Goal: Task Accomplishment & Management: Use online tool/utility

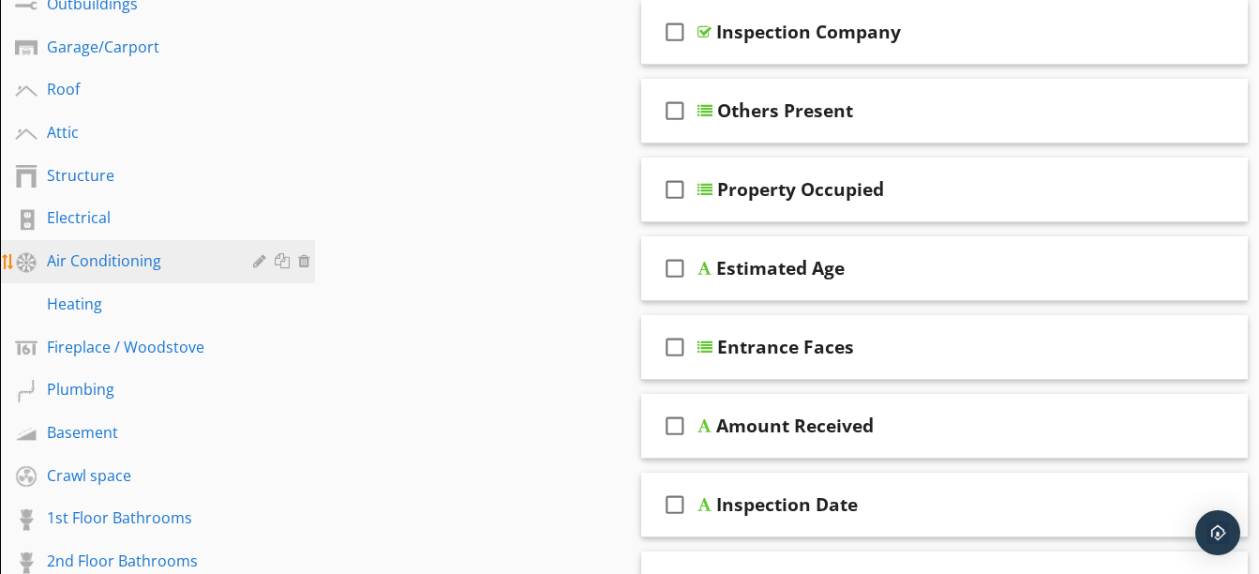
scroll to position [538, 0]
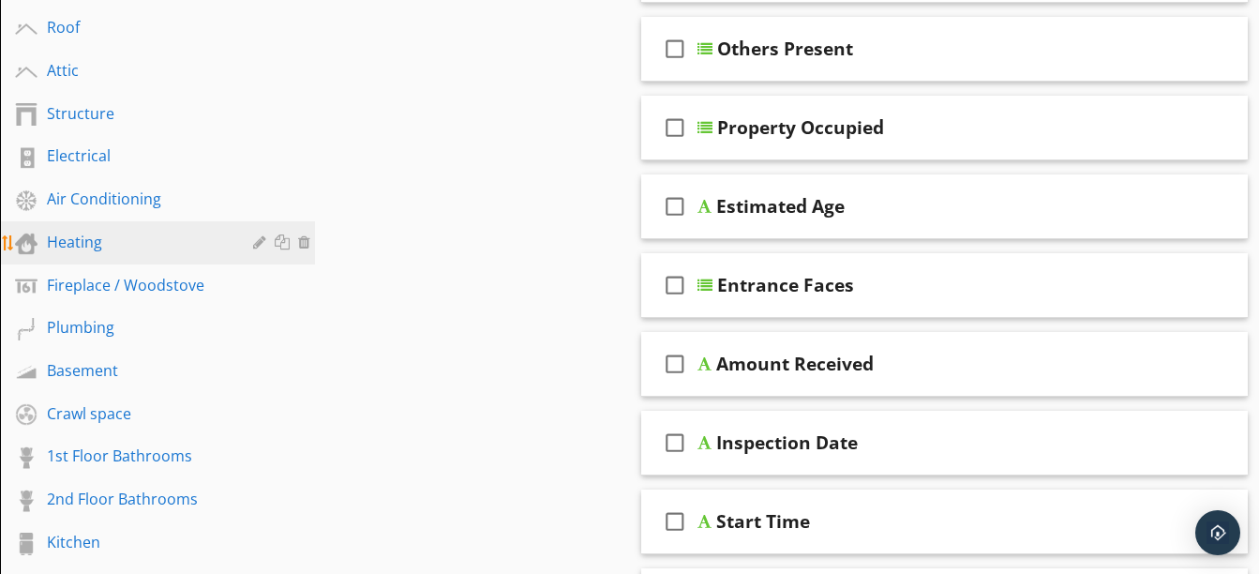
click at [112, 246] on div "Heating" at bounding box center [136, 242] width 179 height 22
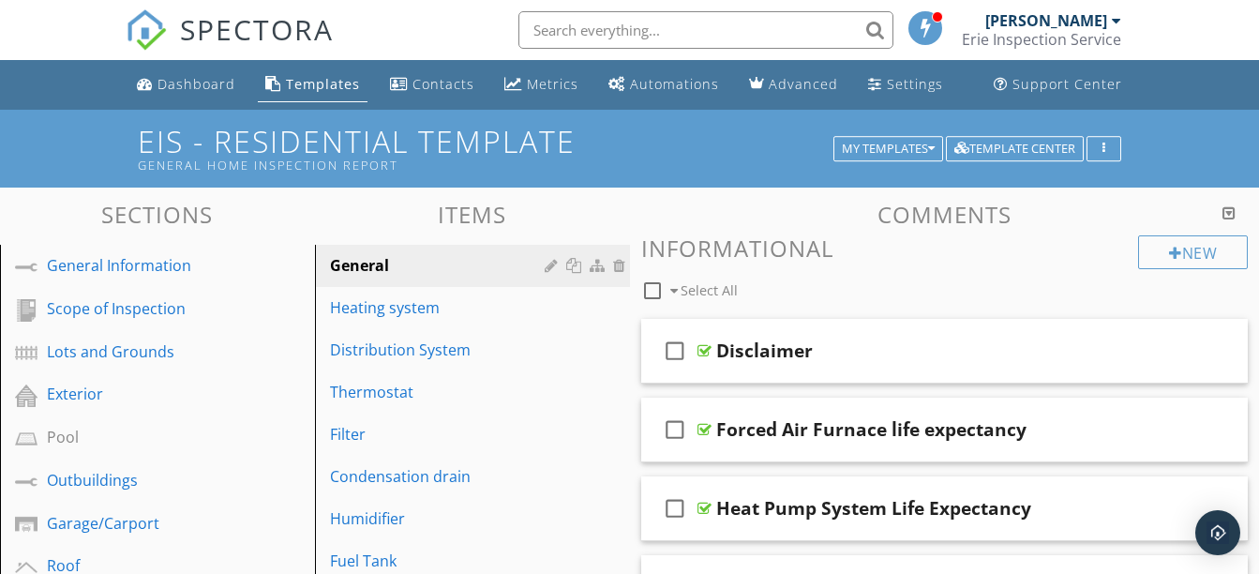
scroll to position [226, 0]
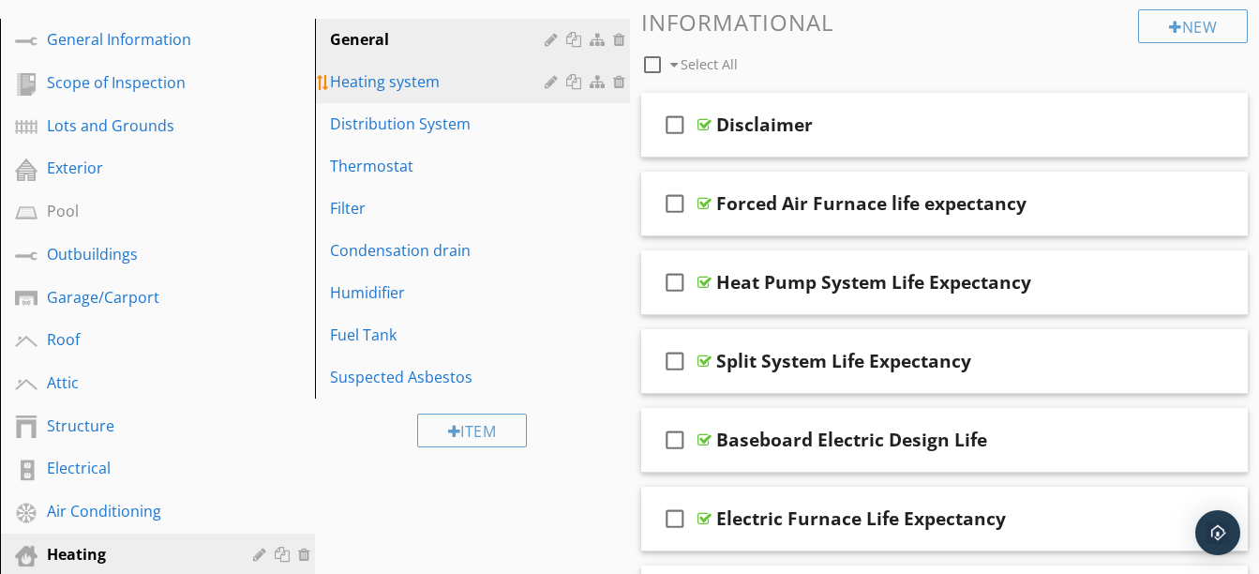
click at [400, 88] on div "Heating system" at bounding box center [440, 81] width 220 height 22
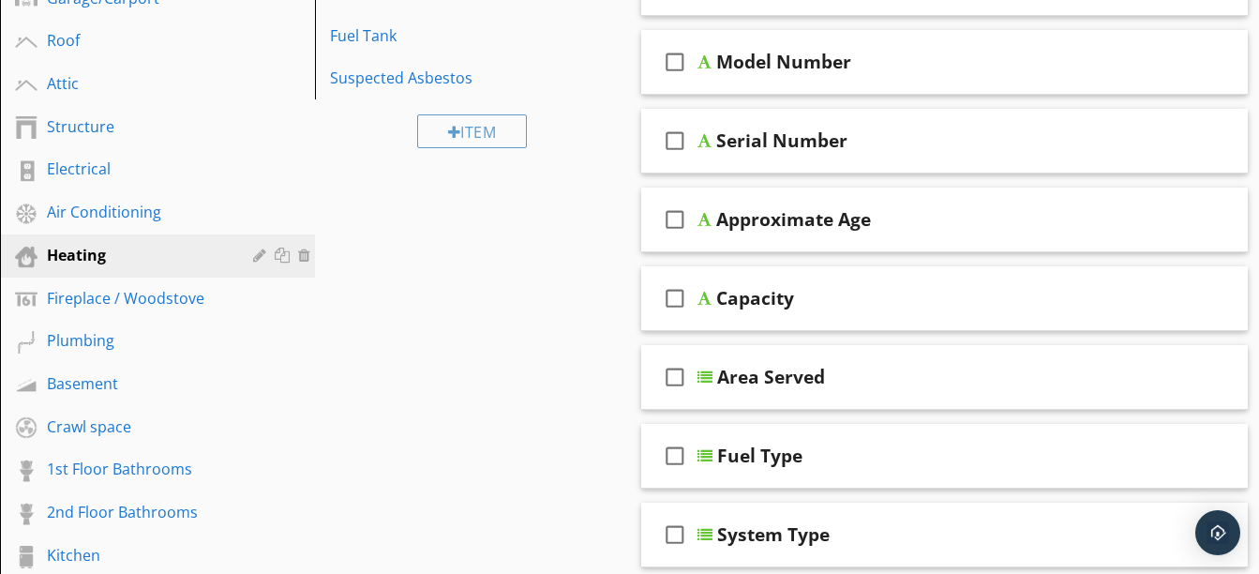
scroll to position [526, 0]
click at [161, 296] on div "Fireplace / Woodstove" at bounding box center [136, 297] width 179 height 22
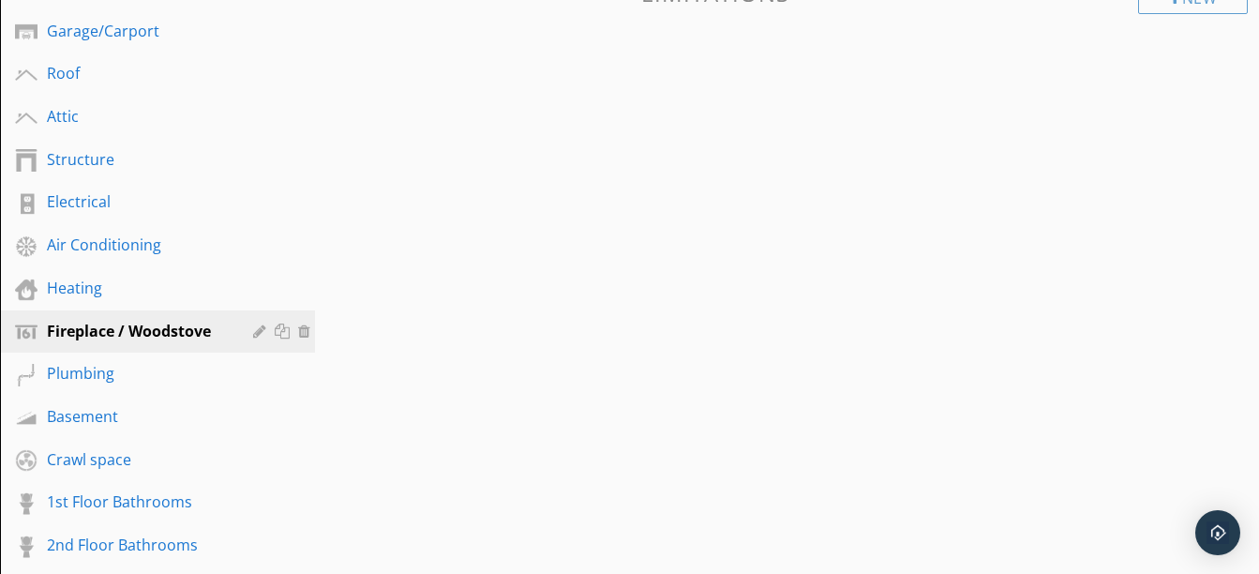
scroll to position [493, 0]
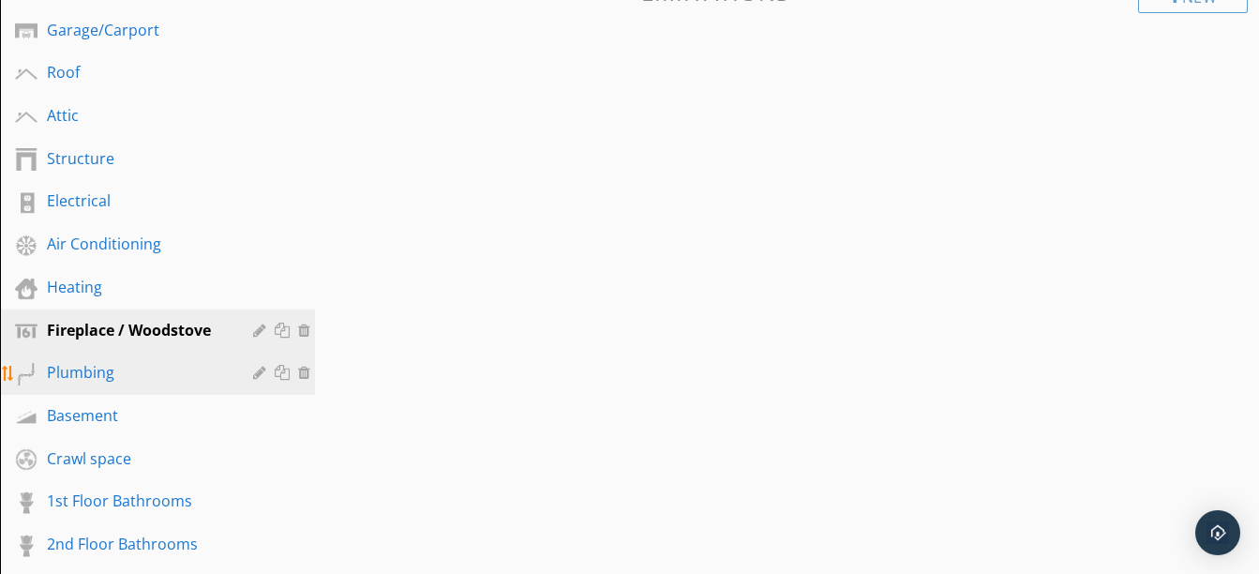
click at [109, 370] on div "Plumbing" at bounding box center [136, 372] width 179 height 22
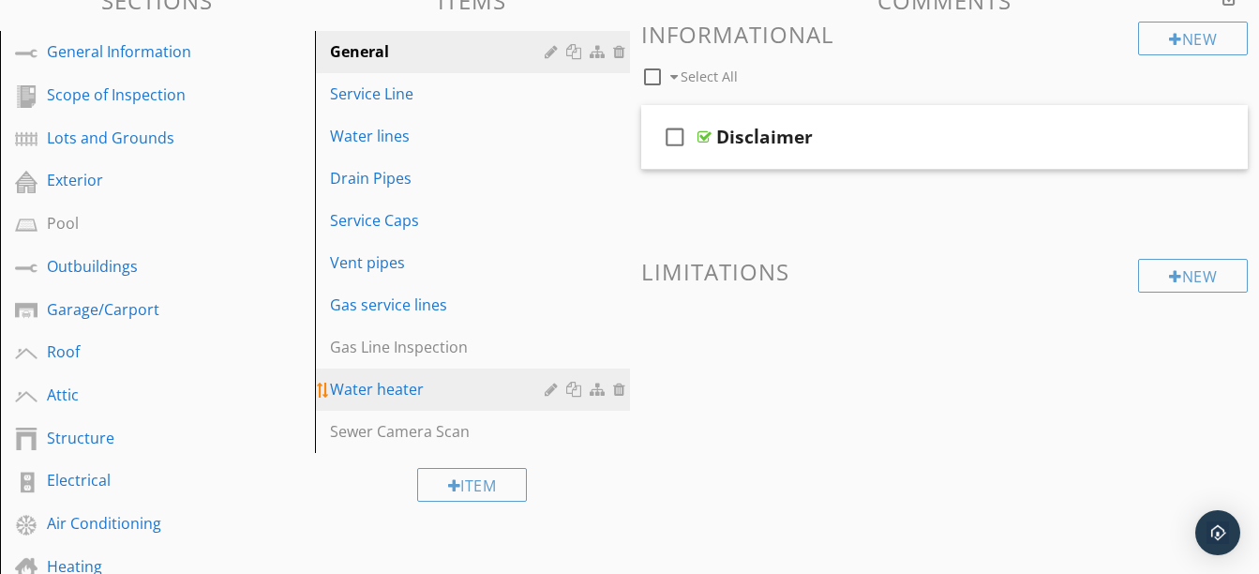
scroll to position [215, 0]
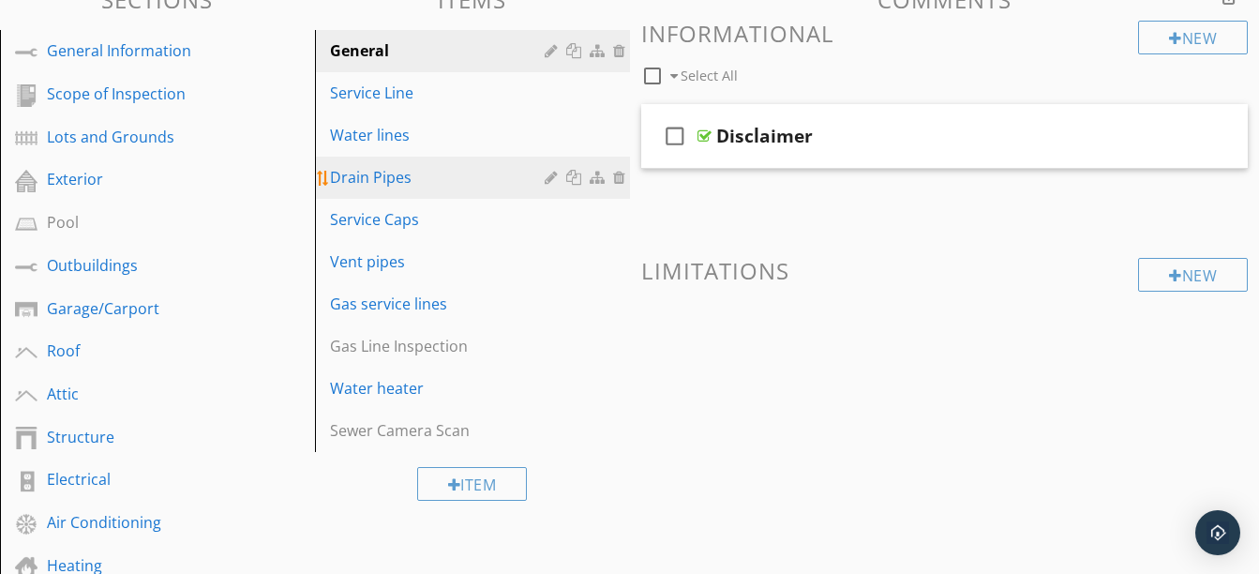
click at [392, 172] on div "Drain Pipes" at bounding box center [440, 177] width 220 height 22
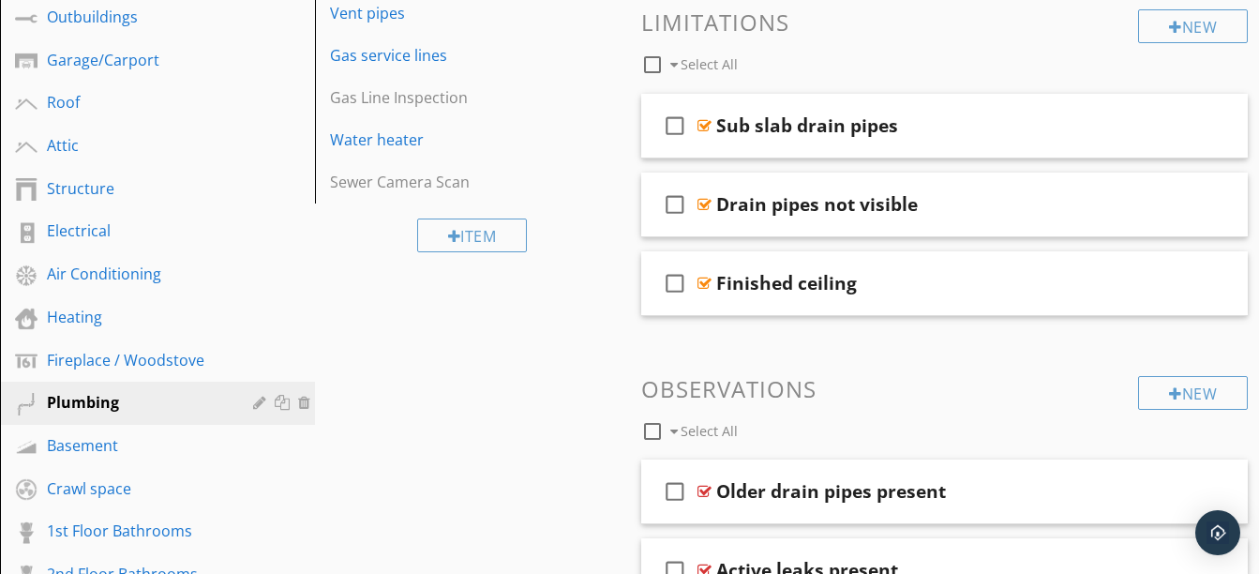
scroll to position [462, 0]
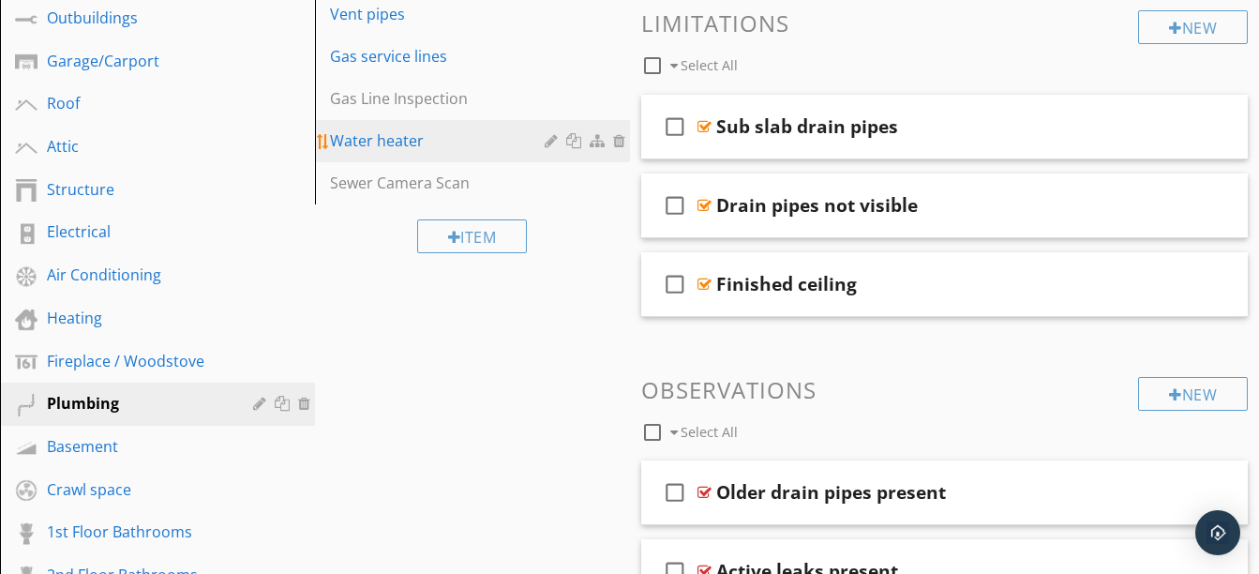
click at [383, 142] on div "Water heater" at bounding box center [440, 140] width 220 height 22
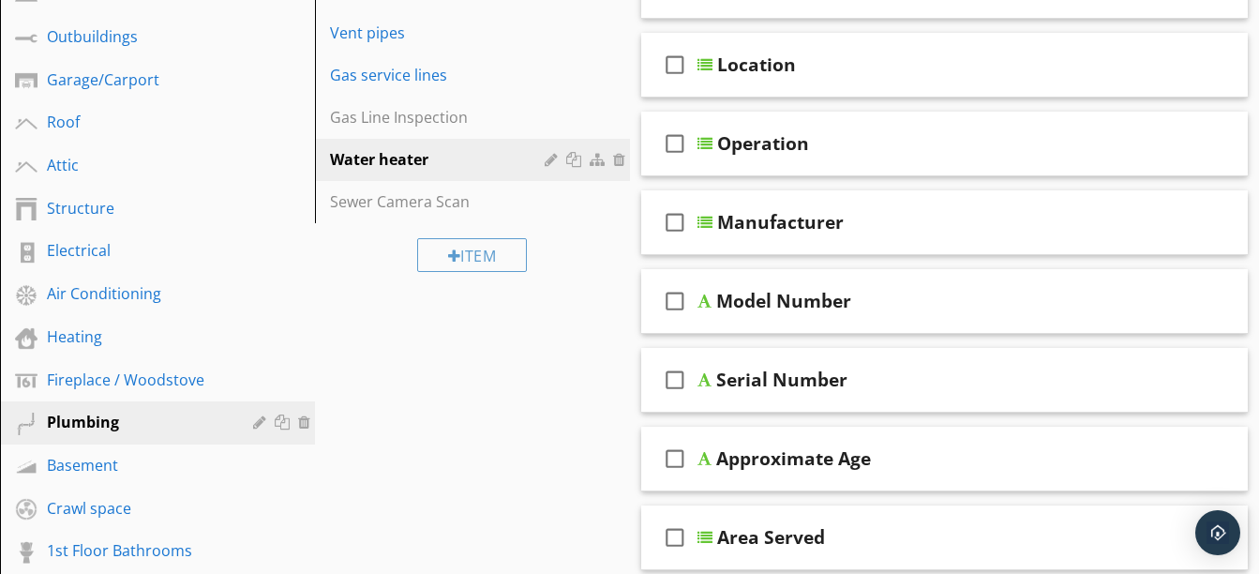
scroll to position [442, 0]
drag, startPoint x: 819, startPoint y: 83, endPoint x: 763, endPoint y: 90, distance: 56.6
click at [763, 90] on div "check_box_outline_blank Location" at bounding box center [944, 66] width 607 height 65
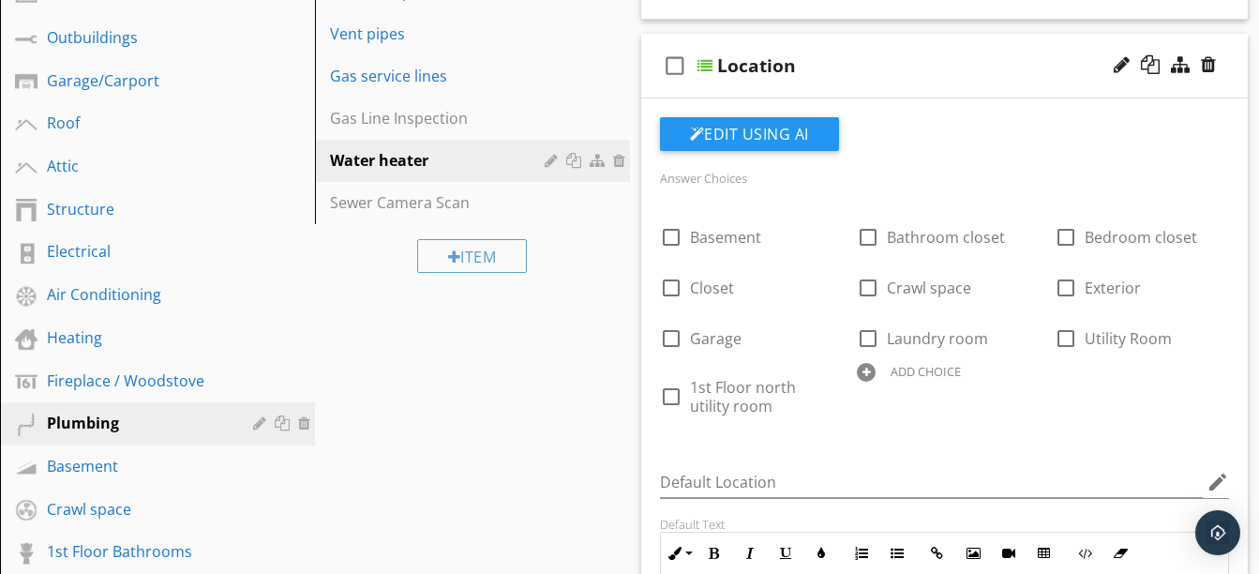
click at [763, 90] on div "check_box_outline_blank Location" at bounding box center [944, 66] width 607 height 65
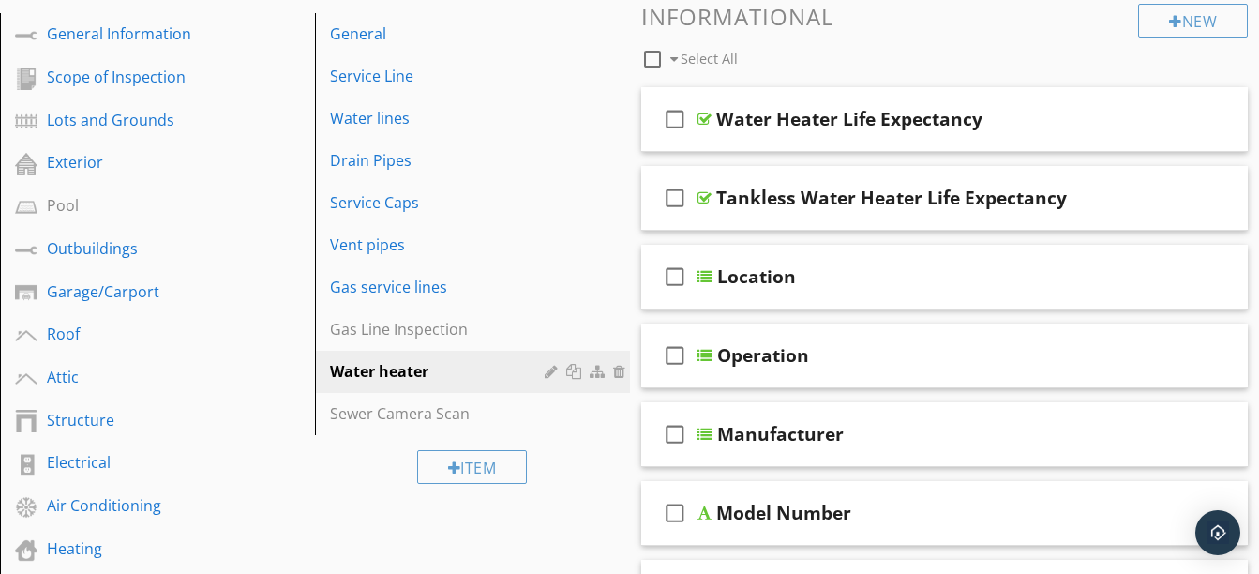
scroll to position [127, 0]
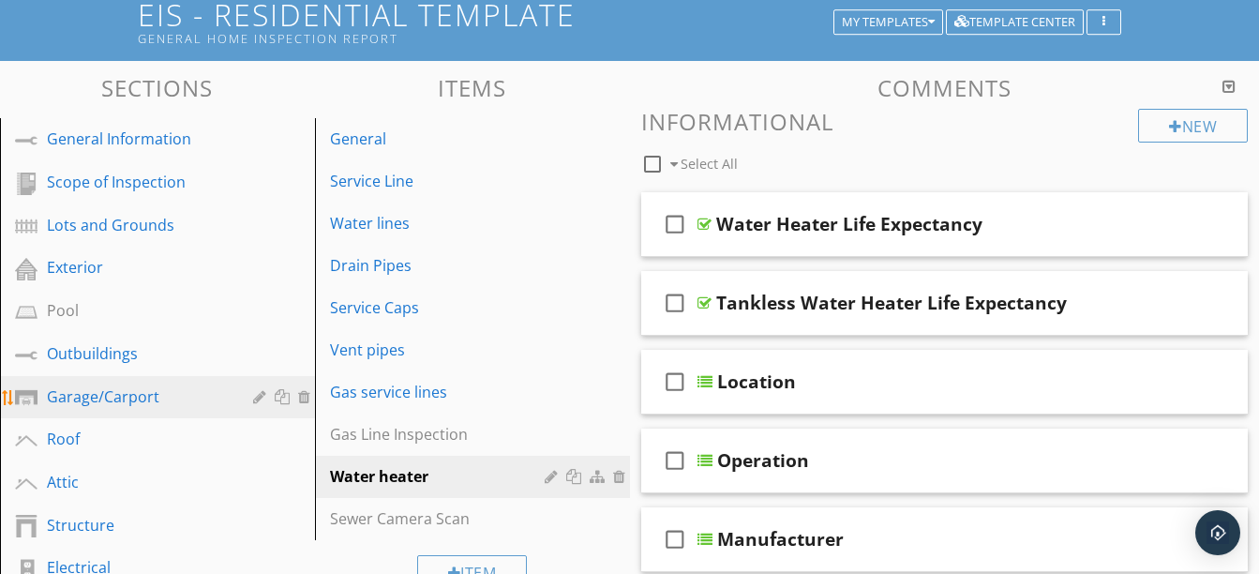
drag, startPoint x: 112, startPoint y: 400, endPoint x: 55, endPoint y: 391, distance: 57.9
click at [55, 391] on div "Garage/Carport" at bounding box center [136, 396] width 179 height 22
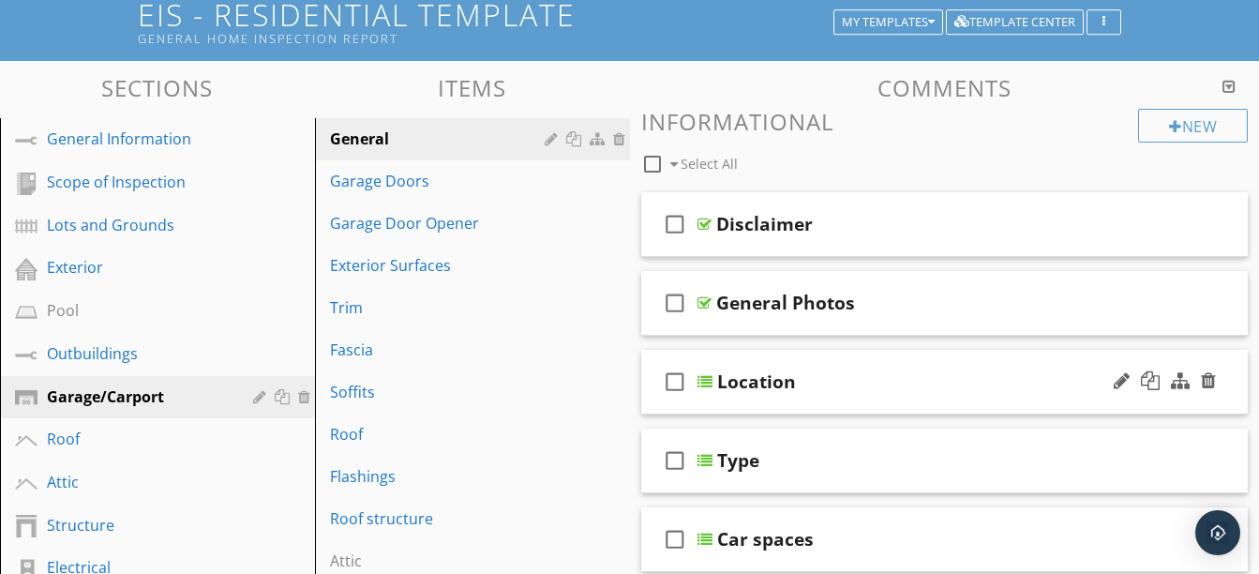
click at [834, 402] on div "check_box_outline_blank Location" at bounding box center [944, 382] width 607 height 65
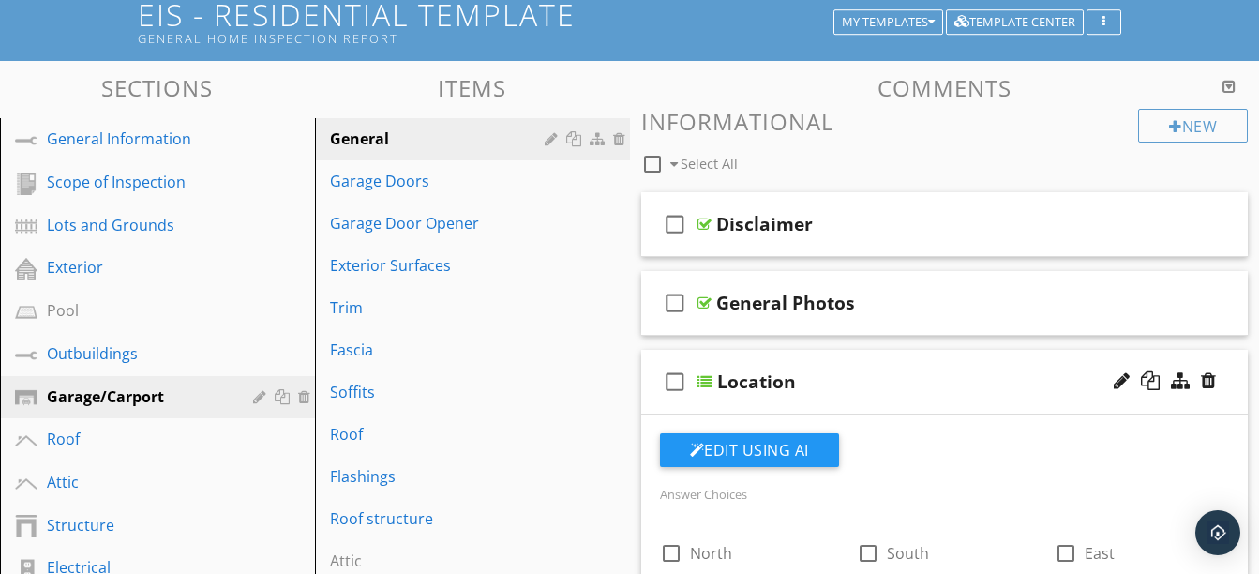
click at [834, 402] on div "check_box_outline_blank Location" at bounding box center [944, 382] width 607 height 65
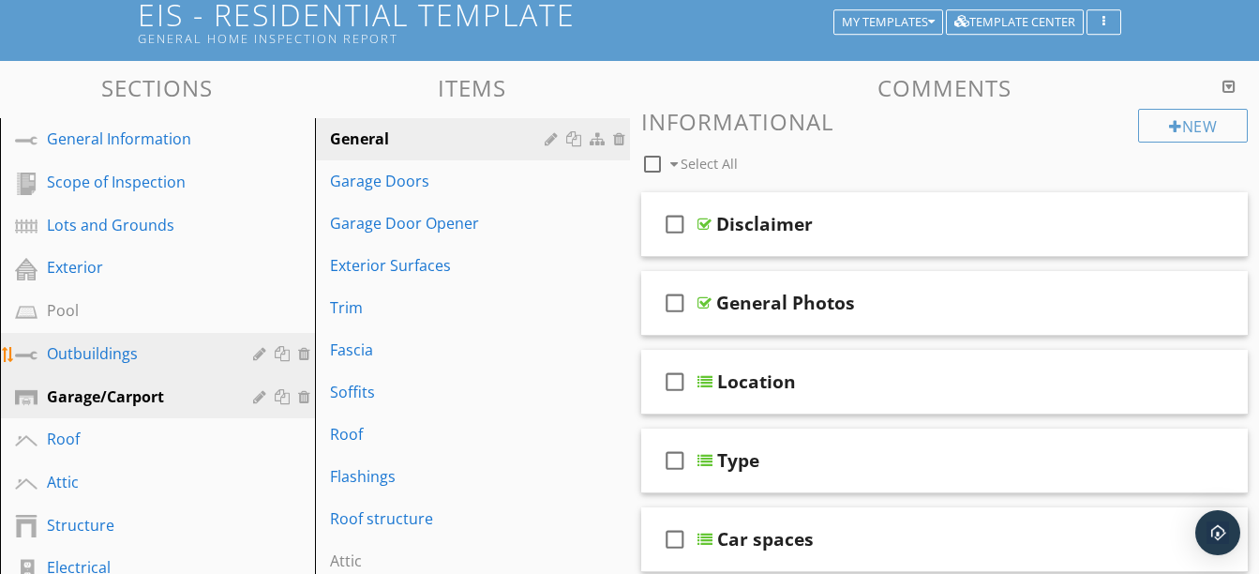
click at [139, 343] on div "Outbuildings" at bounding box center [136, 353] width 179 height 22
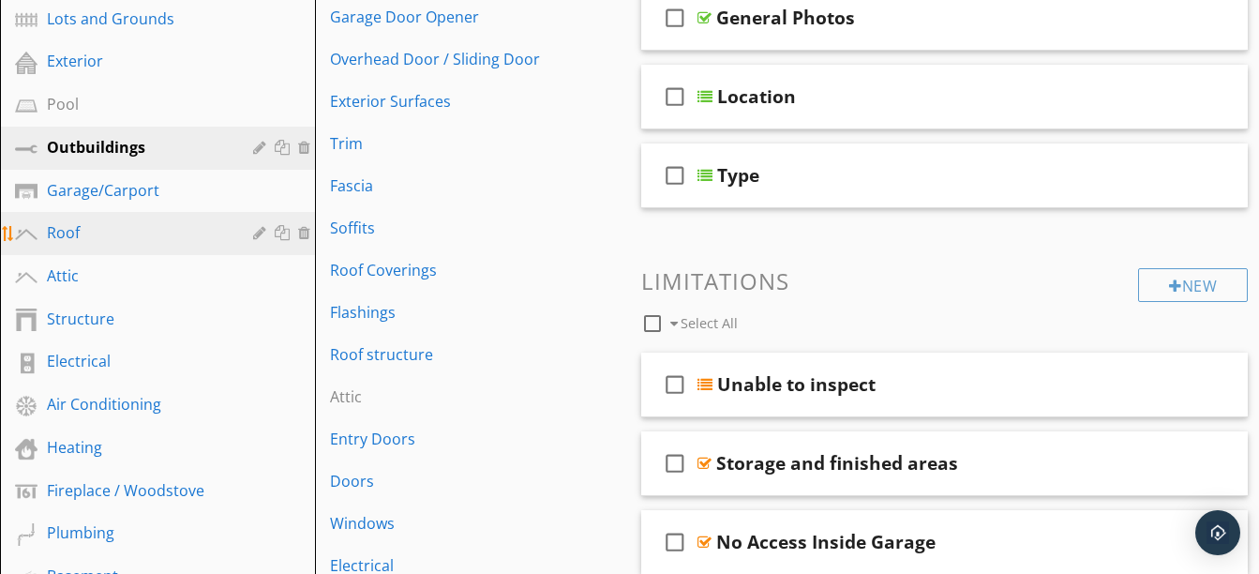
scroll to position [327, 0]
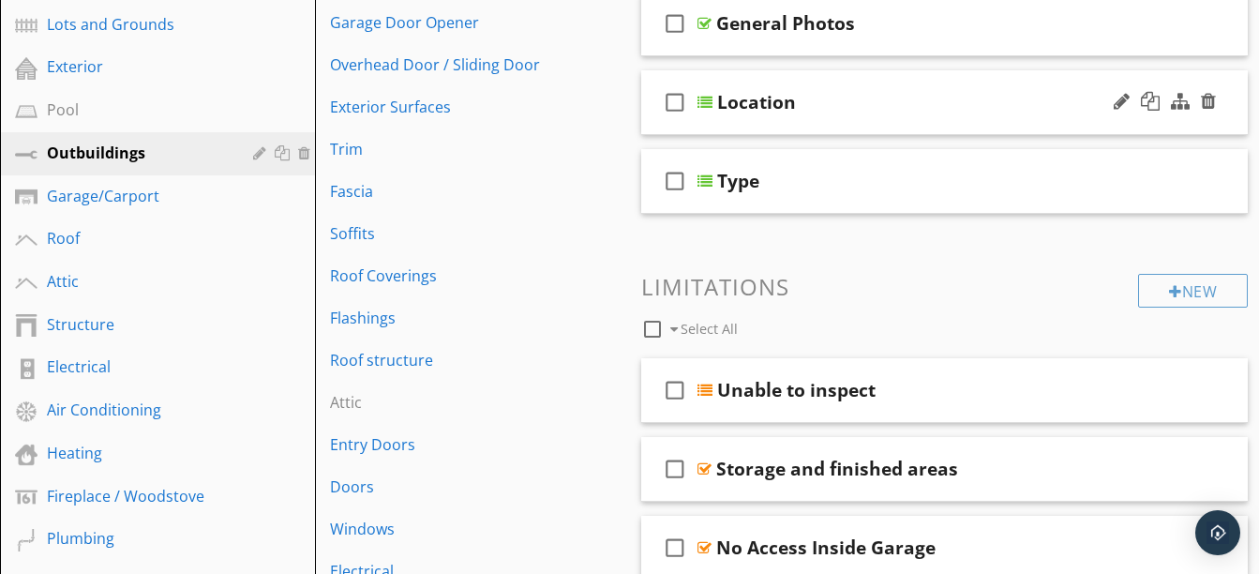
click at [944, 123] on div "check_box_outline_blank Location" at bounding box center [944, 102] width 607 height 65
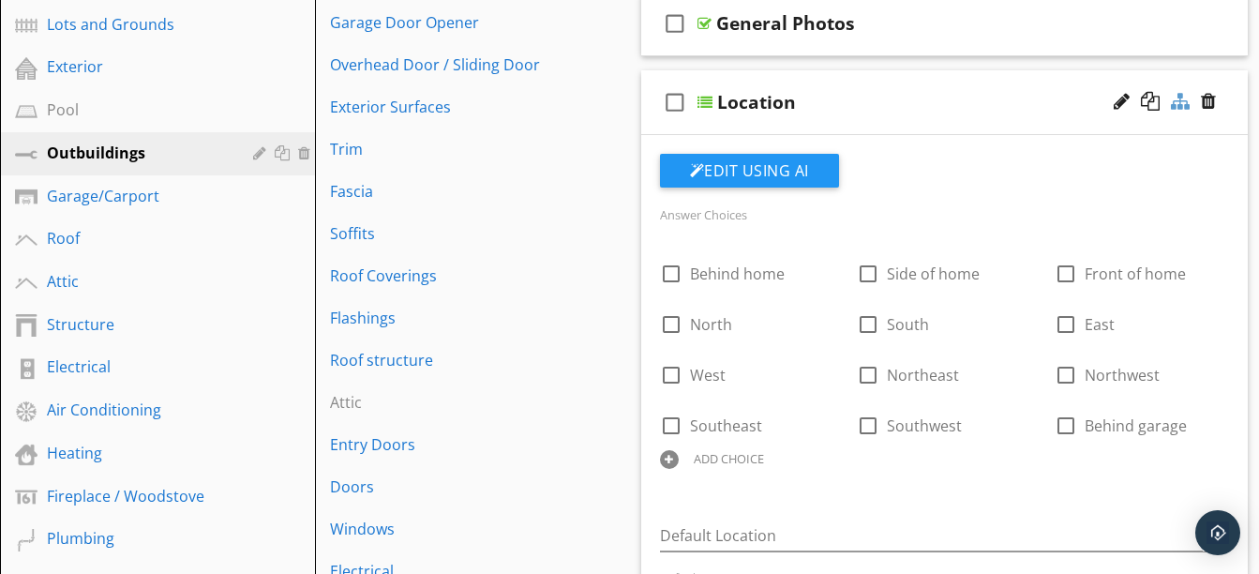
click at [1174, 99] on div at bounding box center [1180, 101] width 19 height 19
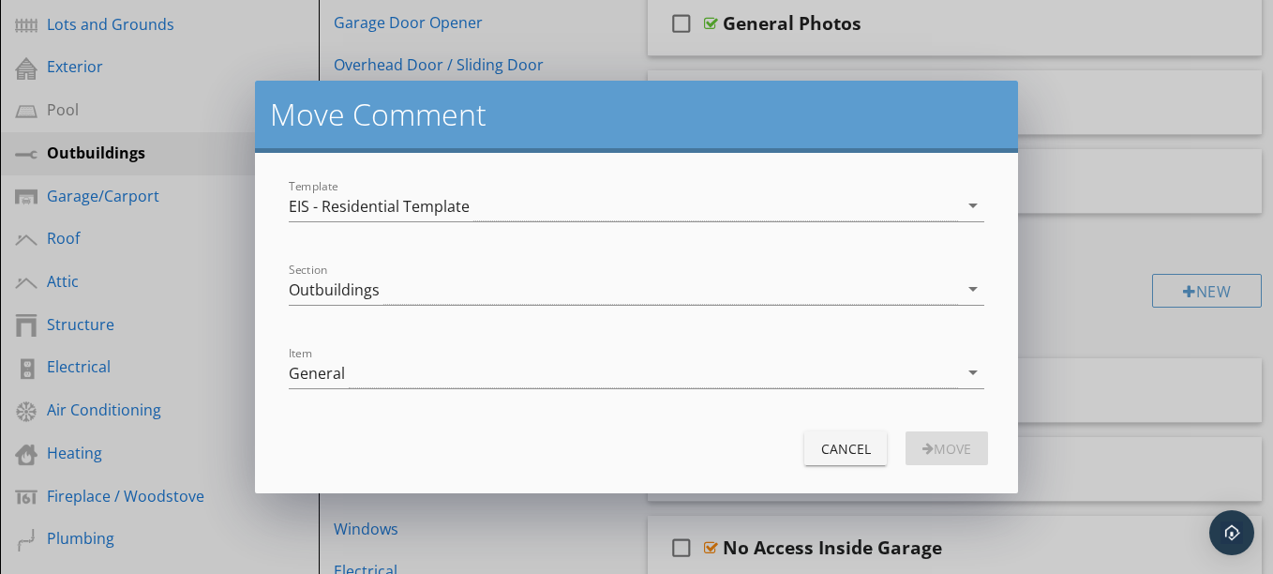
click at [847, 456] on div "Cancel" at bounding box center [845, 449] width 52 height 20
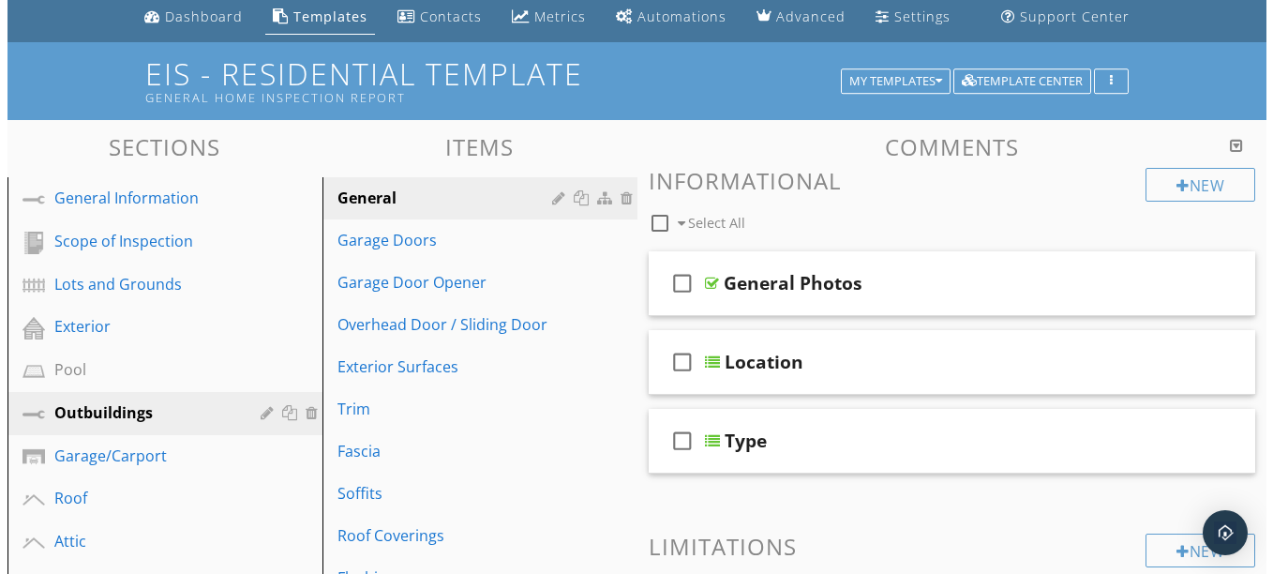
scroll to position [60, 0]
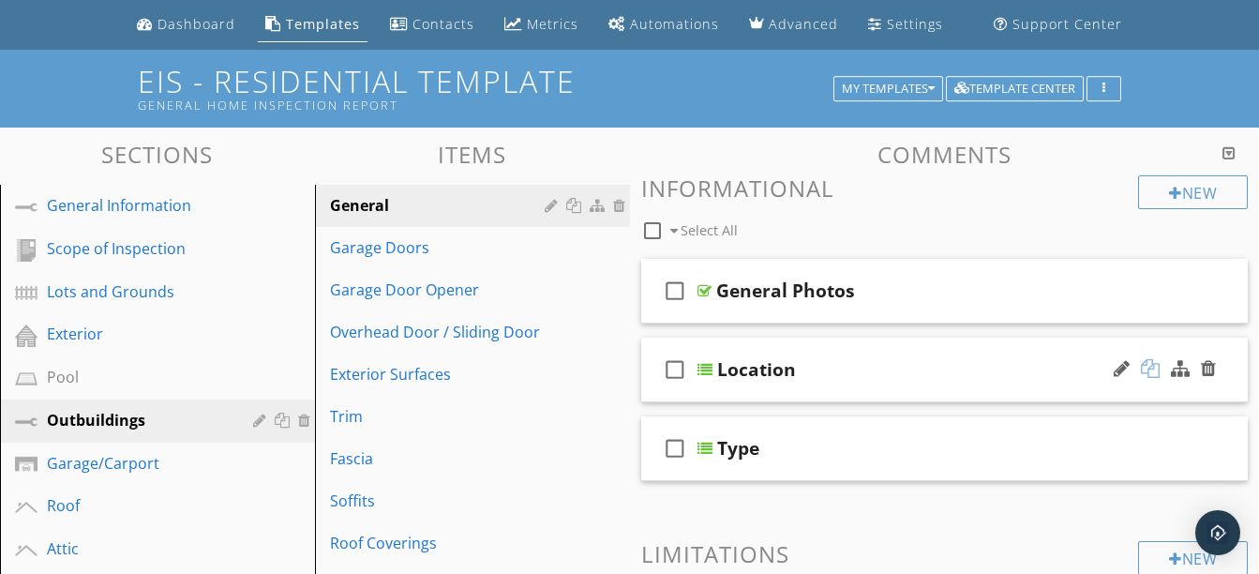
click at [1146, 362] on div at bounding box center [1150, 368] width 19 height 19
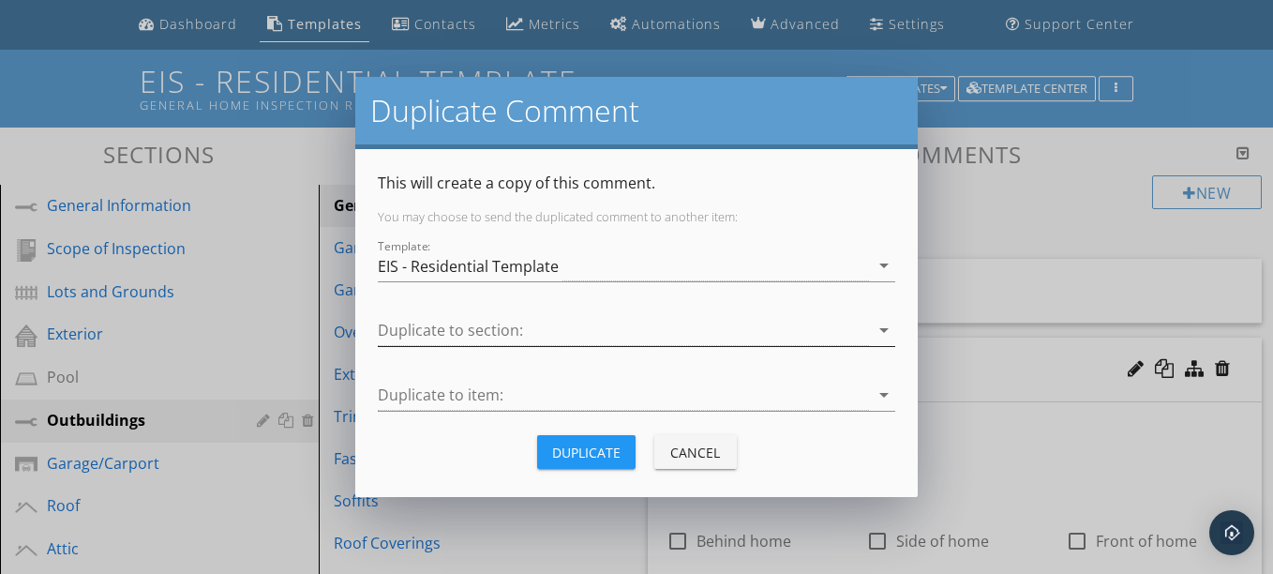
click at [738, 323] on div at bounding box center [623, 330] width 491 height 31
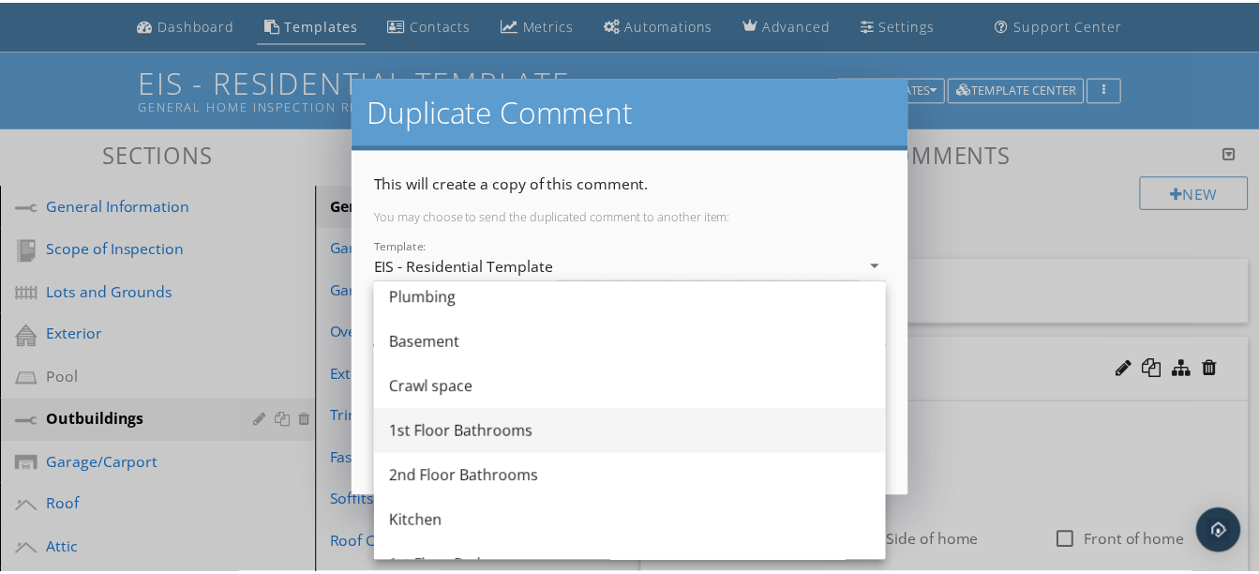
scroll to position [889, 0]
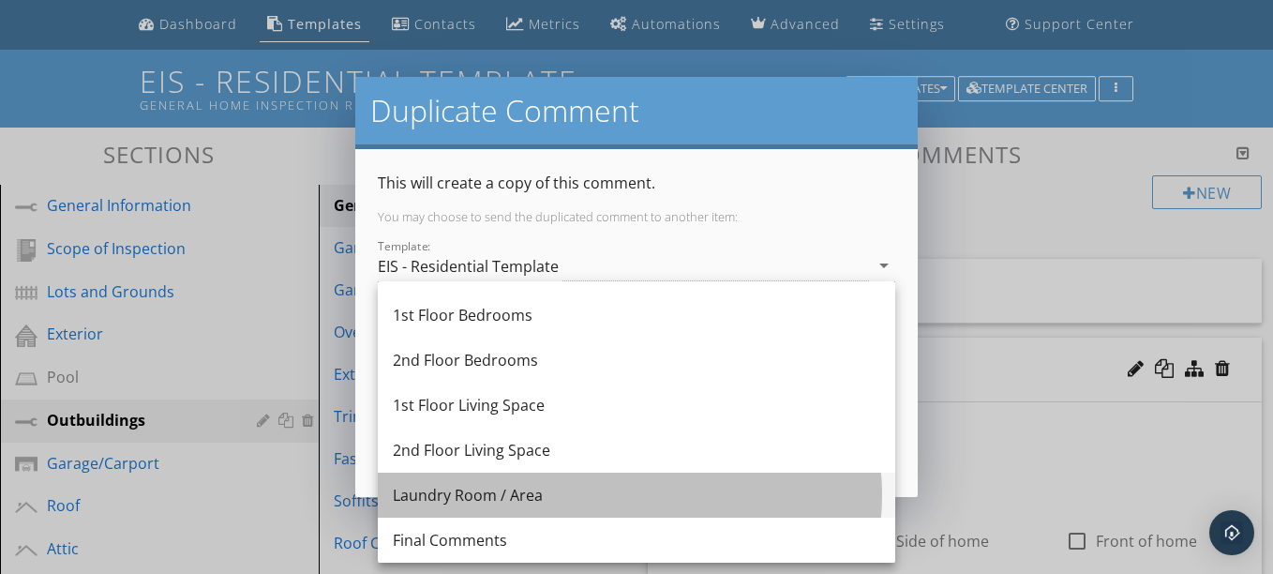
click at [533, 495] on div "Laundry Room / Area" at bounding box center [636, 495] width 487 height 22
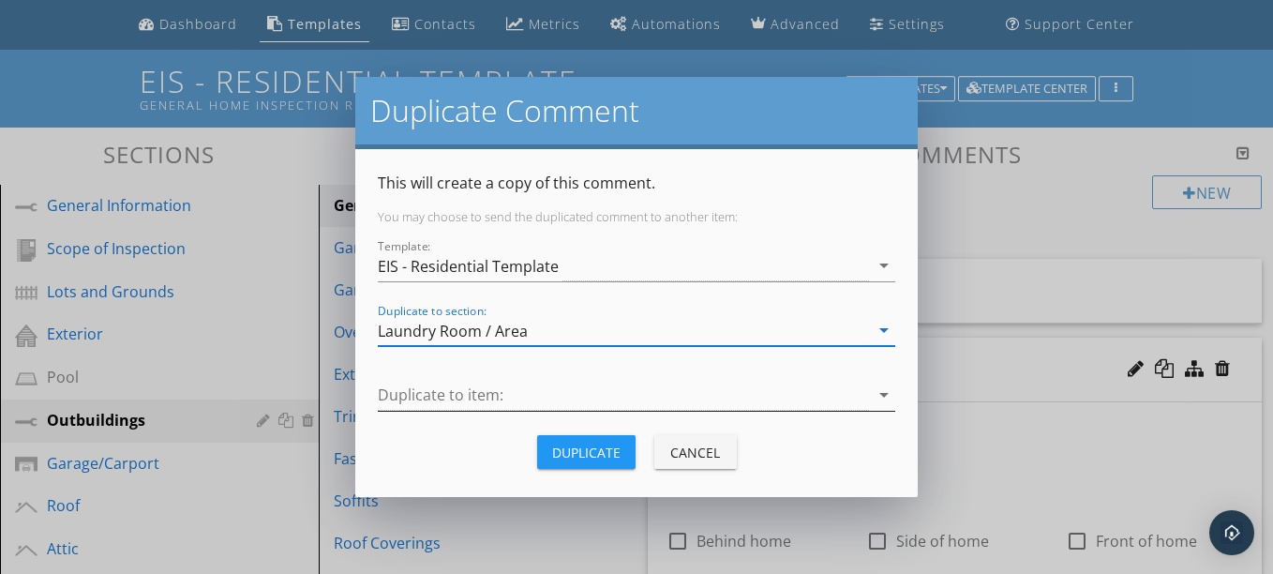
click at [493, 400] on div at bounding box center [623, 395] width 491 height 31
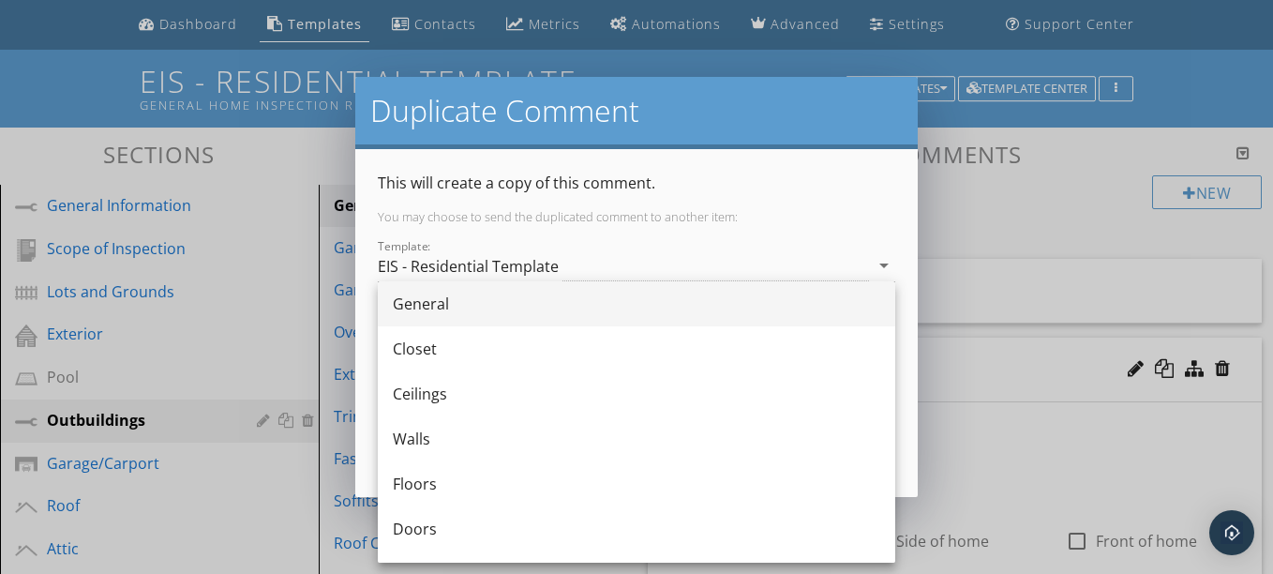
click at [454, 298] on div "General" at bounding box center [636, 303] width 487 height 22
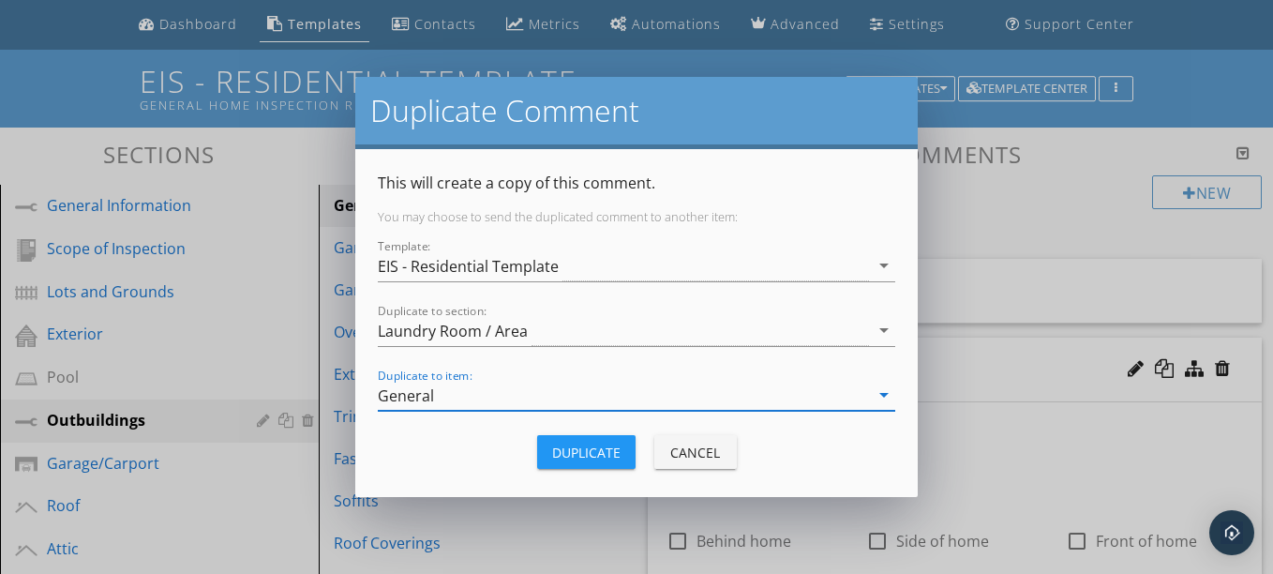
click at [603, 439] on button "Duplicate" at bounding box center [586, 452] width 98 height 34
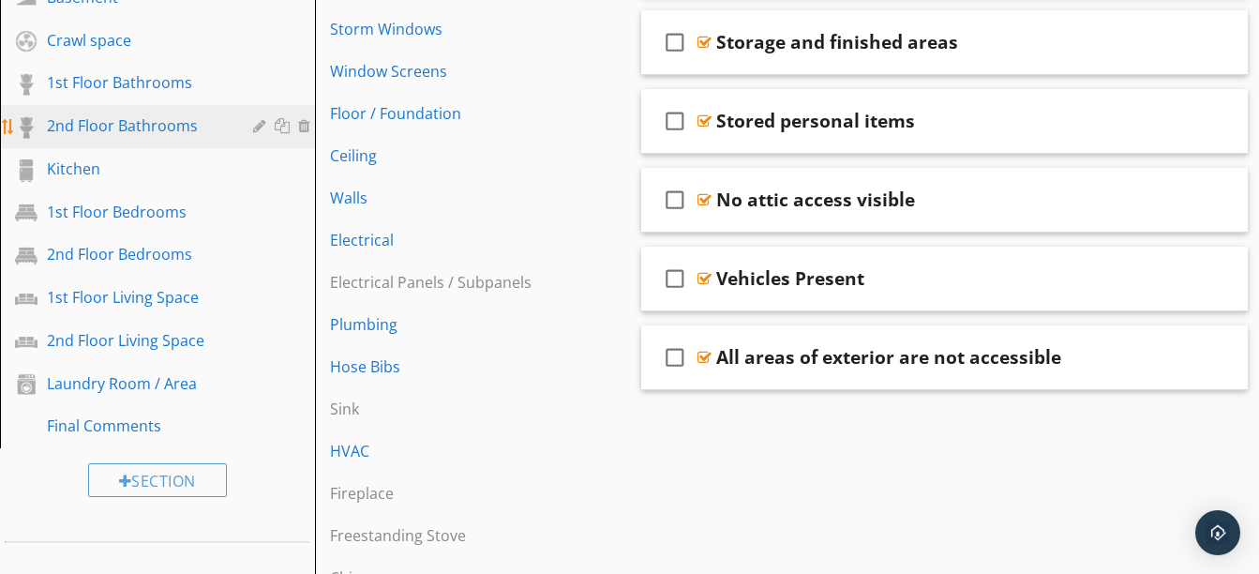
scroll to position [942, 0]
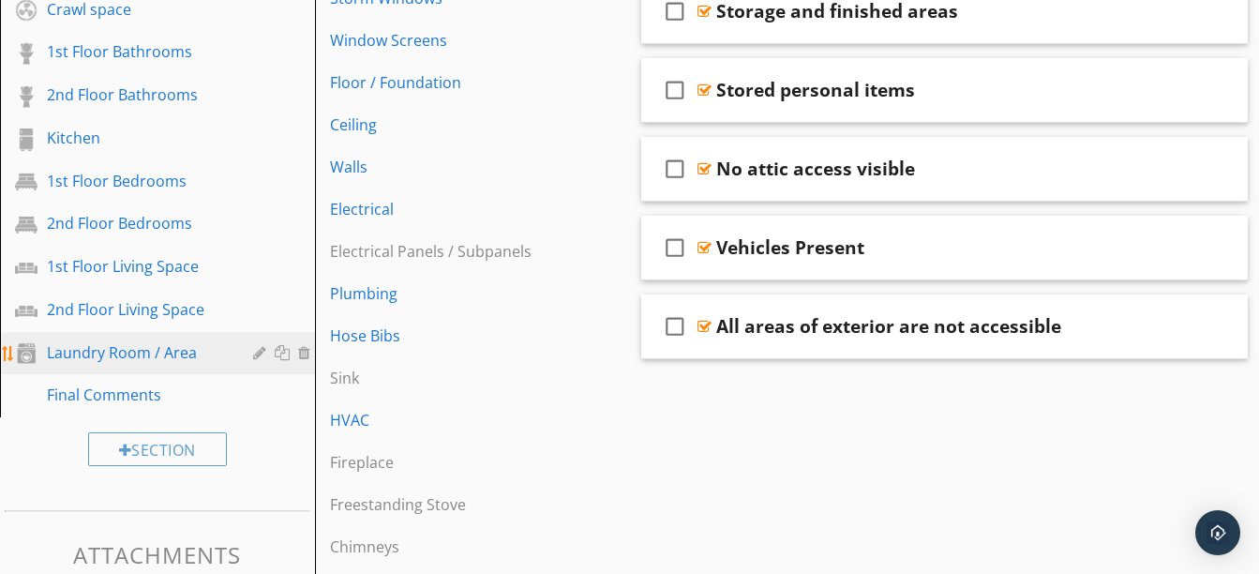
click at [164, 342] on div "Laundry Room / Area" at bounding box center [136, 352] width 179 height 22
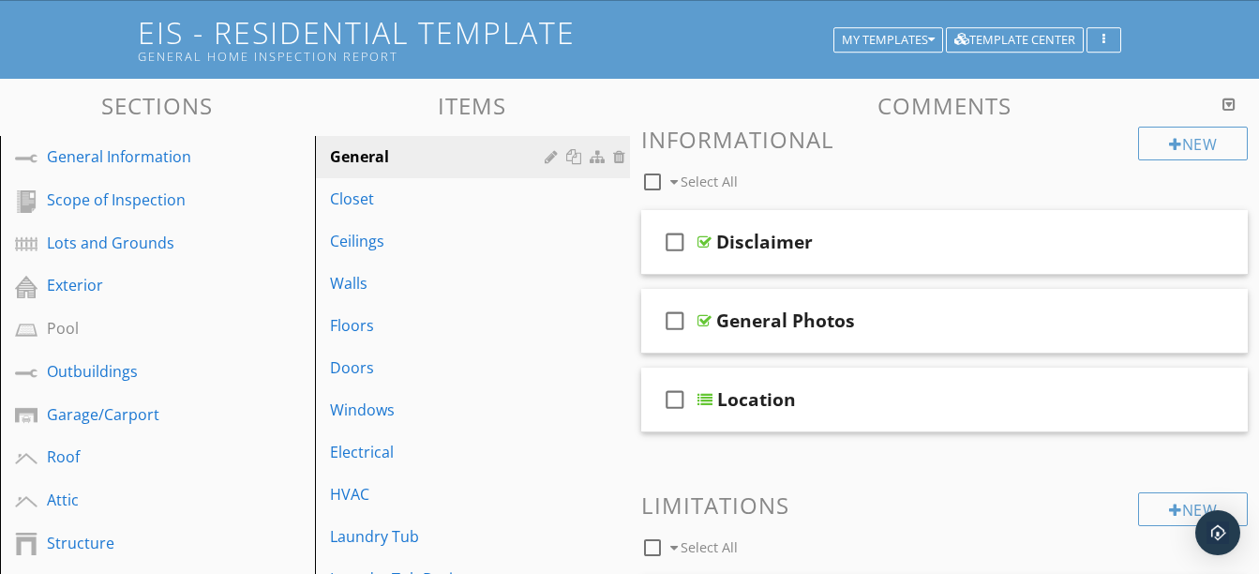
scroll to position [190, 0]
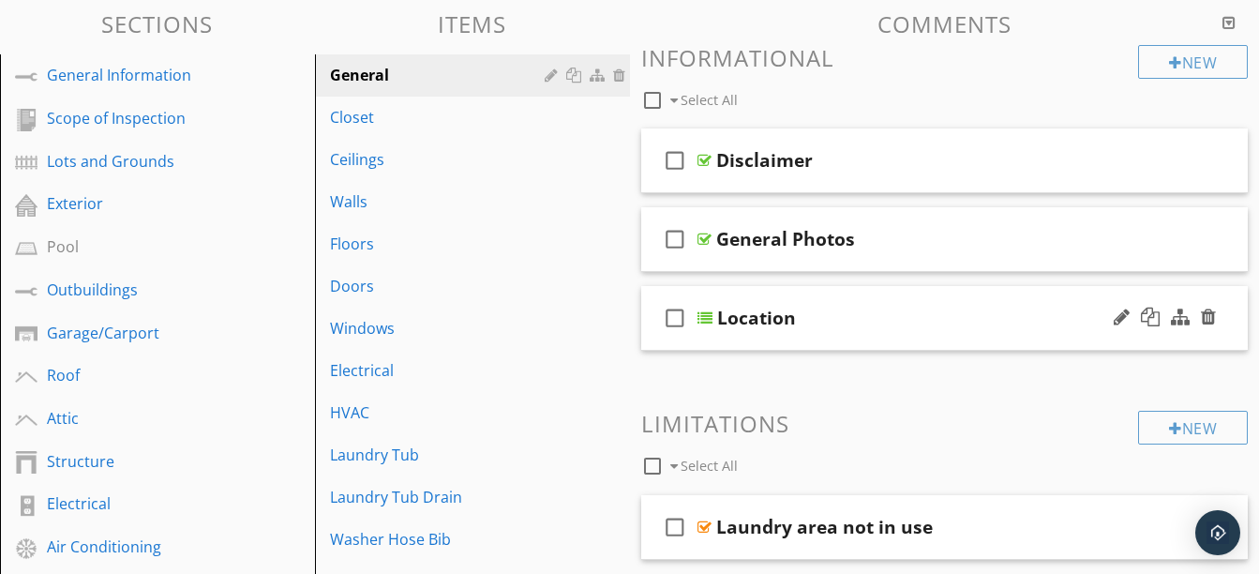
click at [798, 341] on div "check_box_outline_blank Location" at bounding box center [944, 318] width 607 height 65
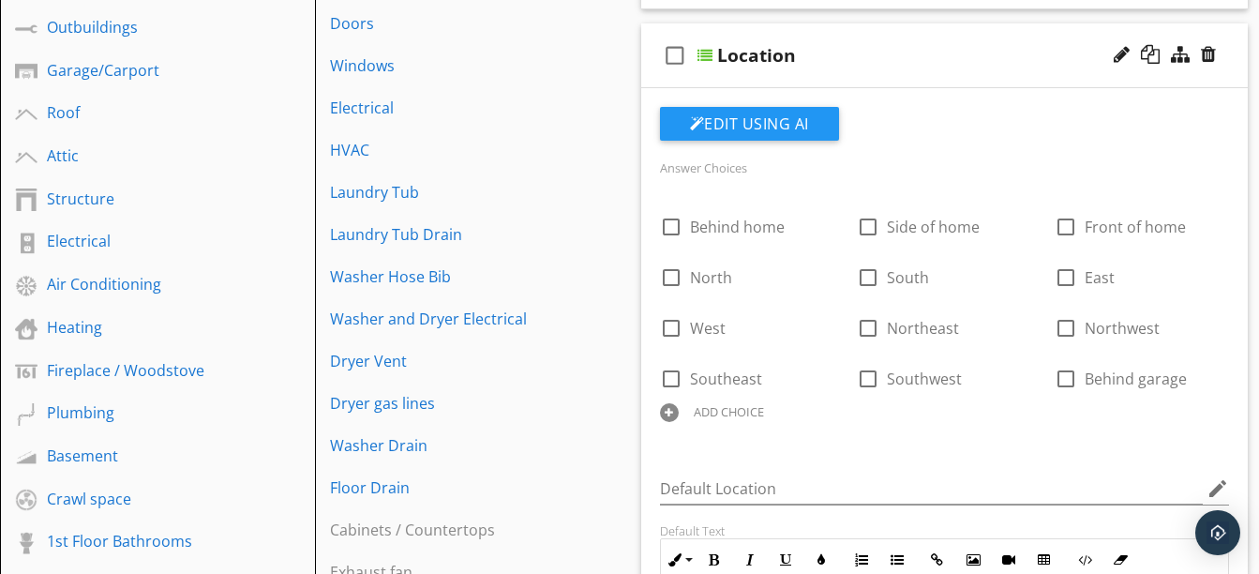
scroll to position [456, 0]
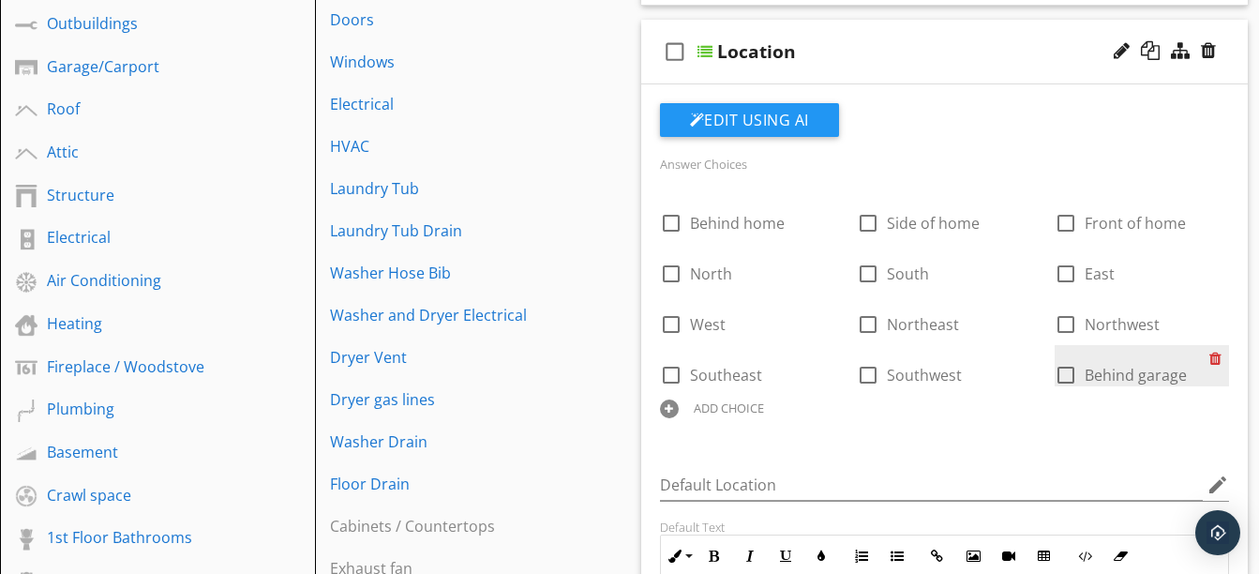
click at [1212, 362] on div at bounding box center [1219, 358] width 20 height 26
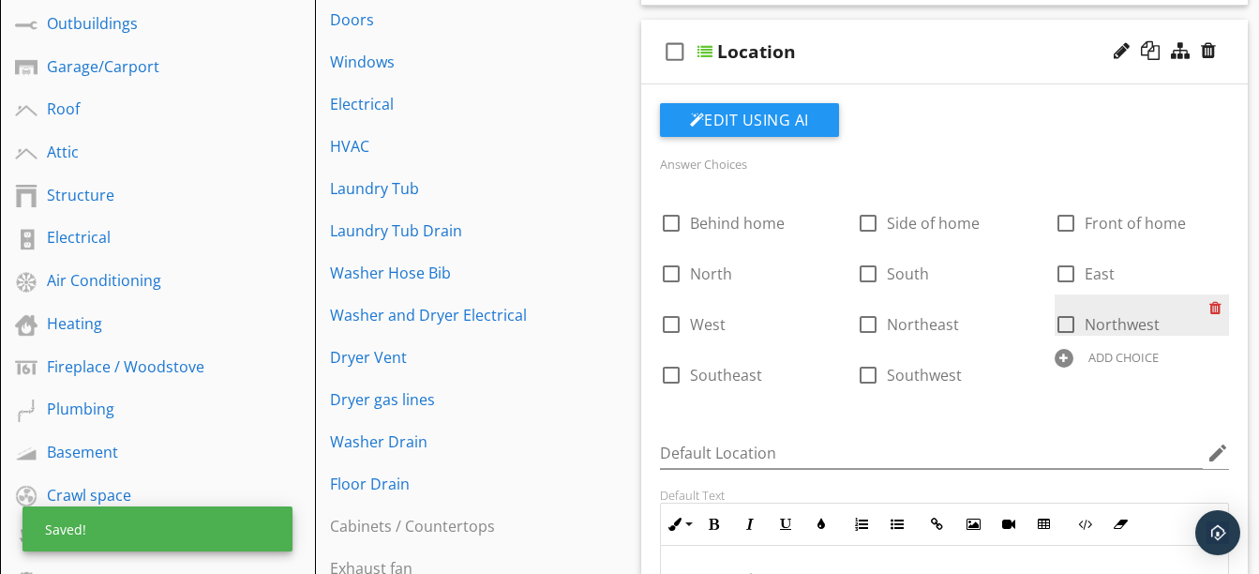
click at [1212, 311] on div at bounding box center [1219, 307] width 20 height 26
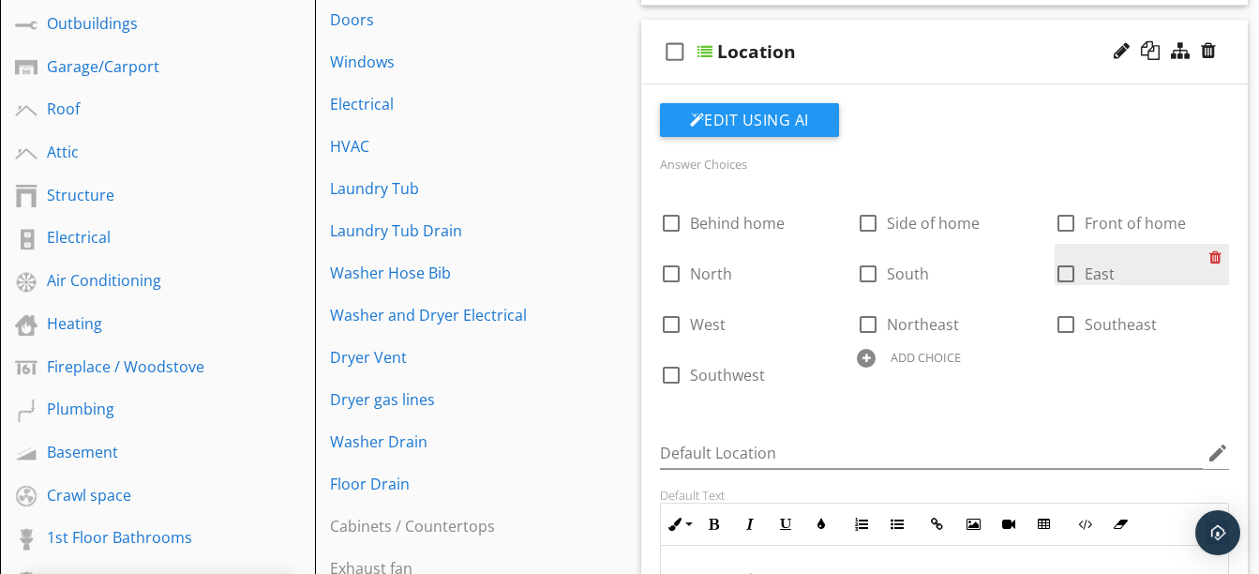
click at [1215, 254] on div at bounding box center [1219, 257] width 20 height 26
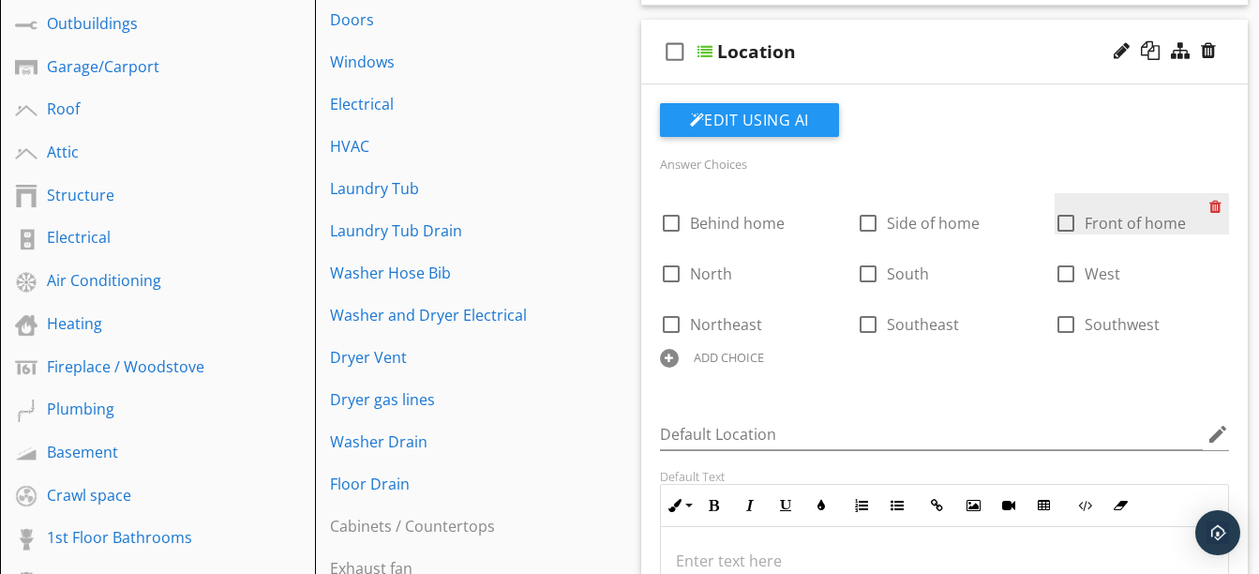
click at [1213, 206] on div at bounding box center [1219, 206] width 20 height 26
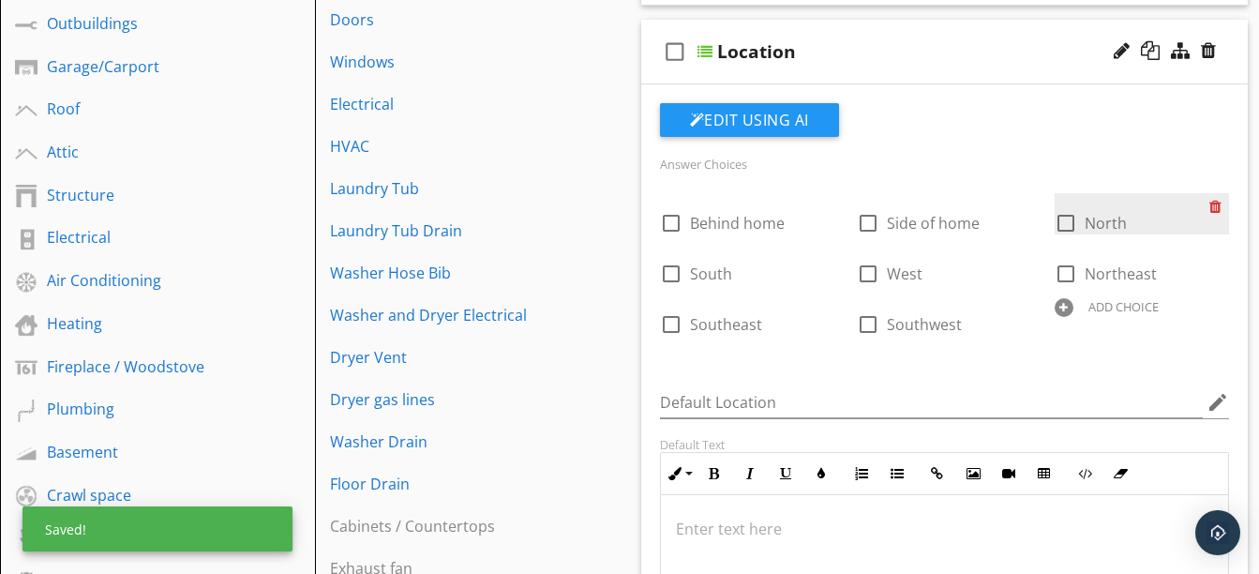
click at [1213, 202] on div at bounding box center [1219, 206] width 20 height 26
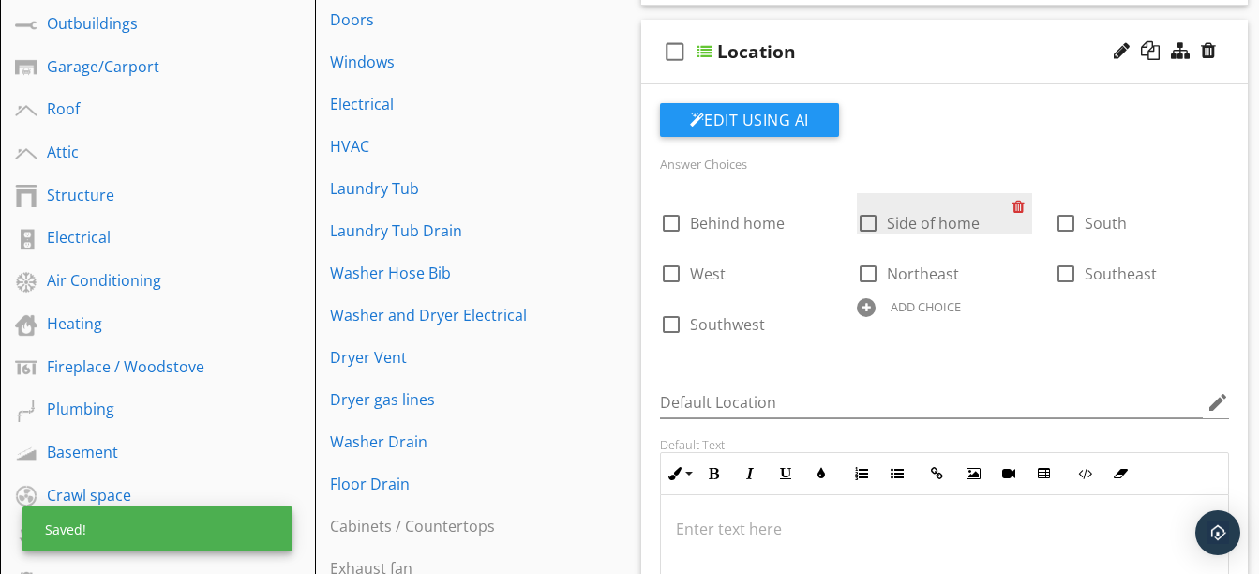
click at [1020, 202] on div at bounding box center [1022, 206] width 20 height 26
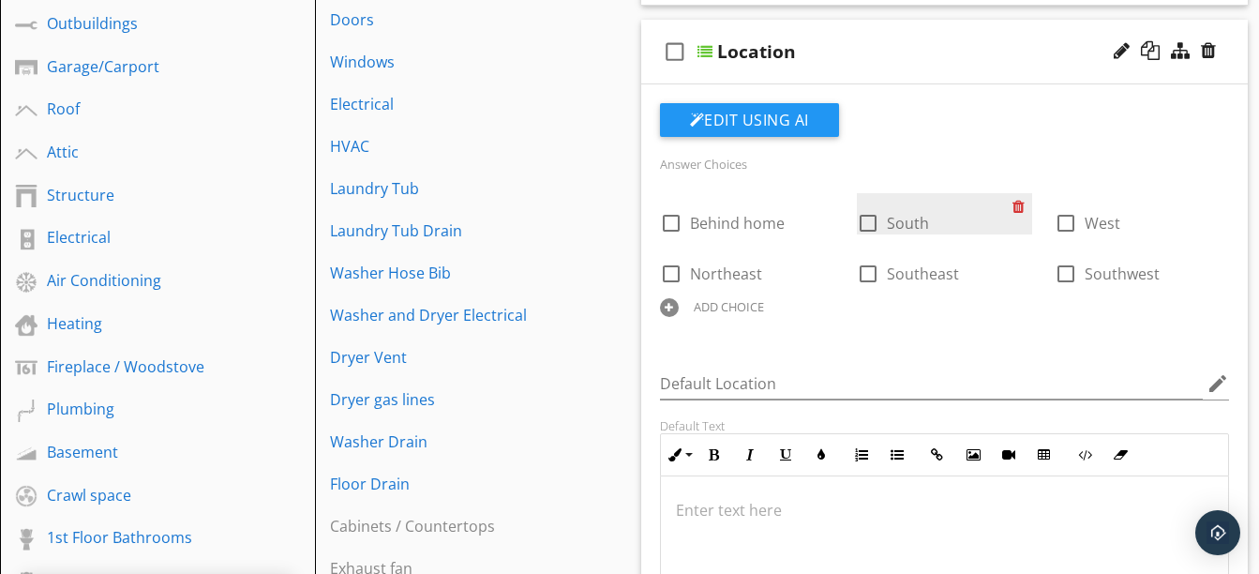
click at [1015, 208] on div at bounding box center [1022, 206] width 20 height 26
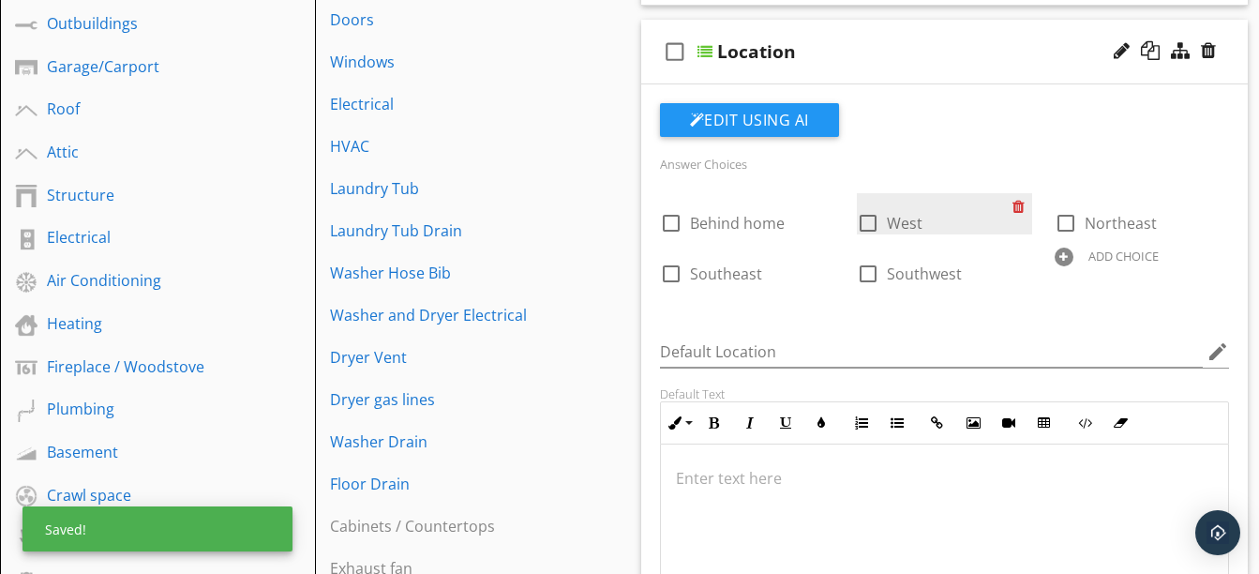
click at [1015, 208] on div at bounding box center [1022, 206] width 20 height 26
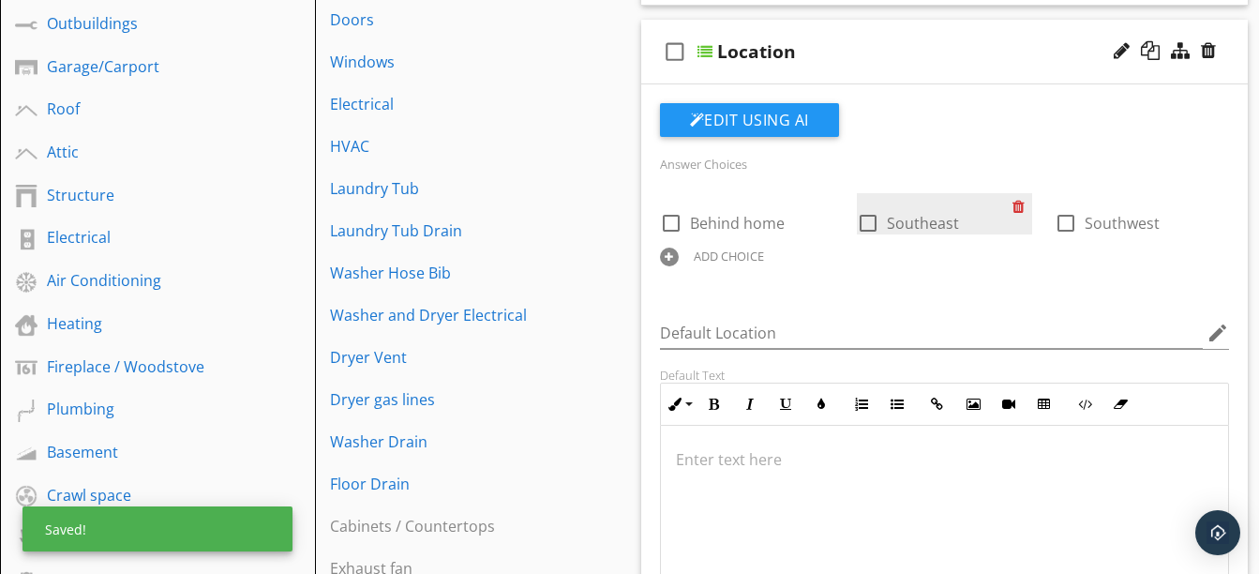
click at [1015, 208] on div at bounding box center [1022, 206] width 20 height 26
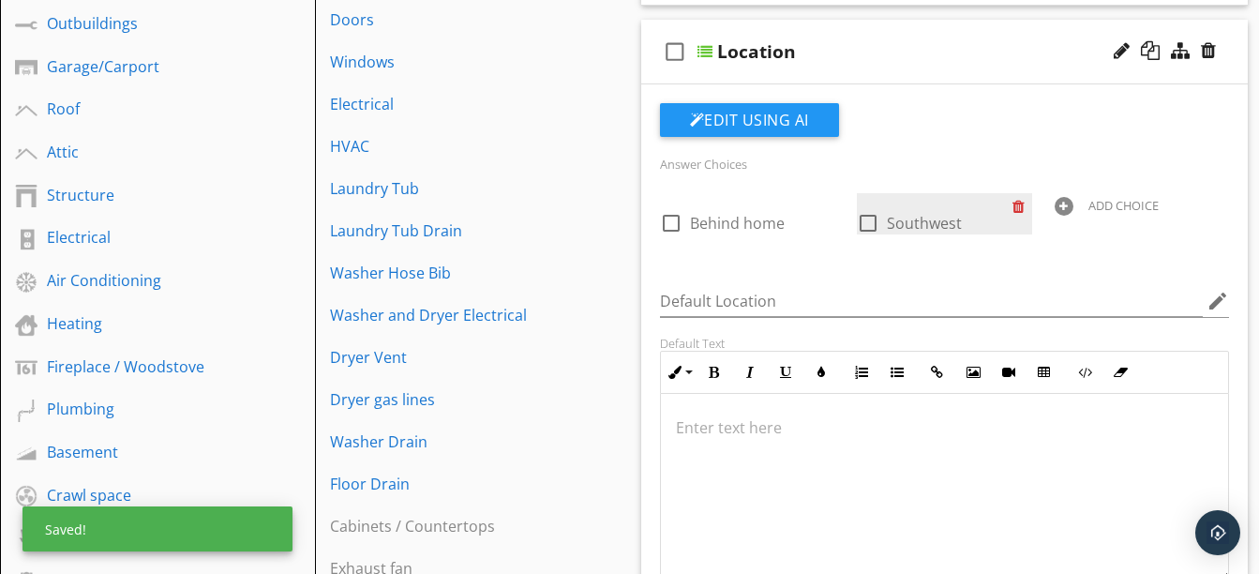
click at [1015, 208] on div at bounding box center [1022, 206] width 20 height 26
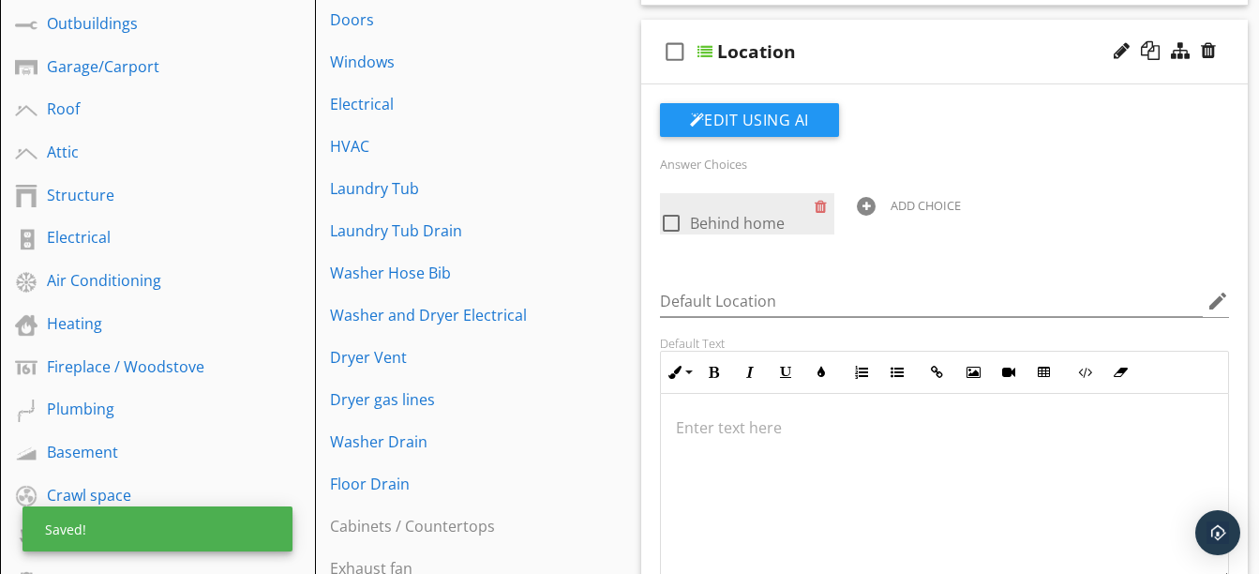
click at [811, 211] on div "check_box_outline_blank Behind home" at bounding box center [738, 221] width 156 height 26
click at [827, 202] on div at bounding box center [825, 206] width 20 height 26
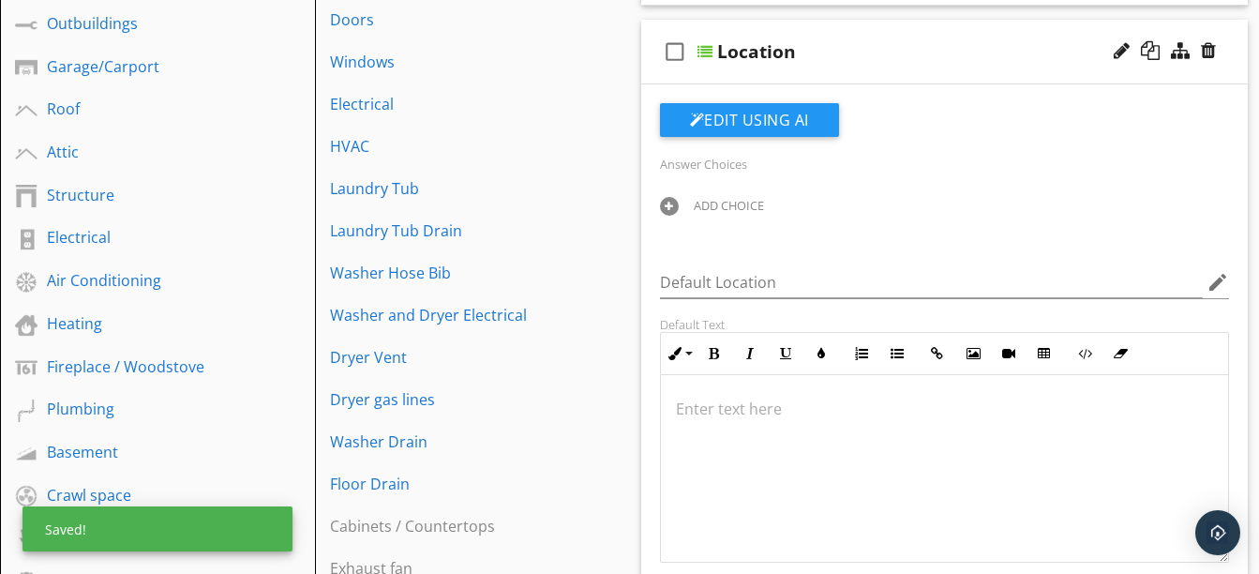
click at [668, 196] on div "ADD CHOICE" at bounding box center [747, 204] width 175 height 22
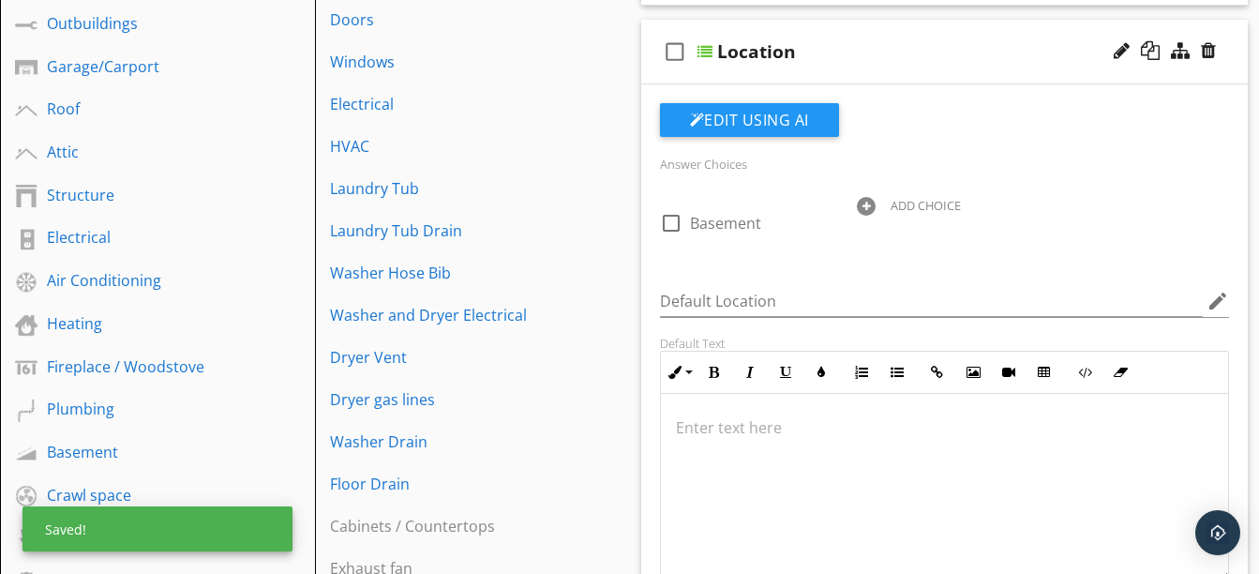
click at [862, 208] on div at bounding box center [866, 206] width 19 height 19
click at [1074, 211] on div "ADD CHOICE" at bounding box center [1141, 204] width 175 height 22
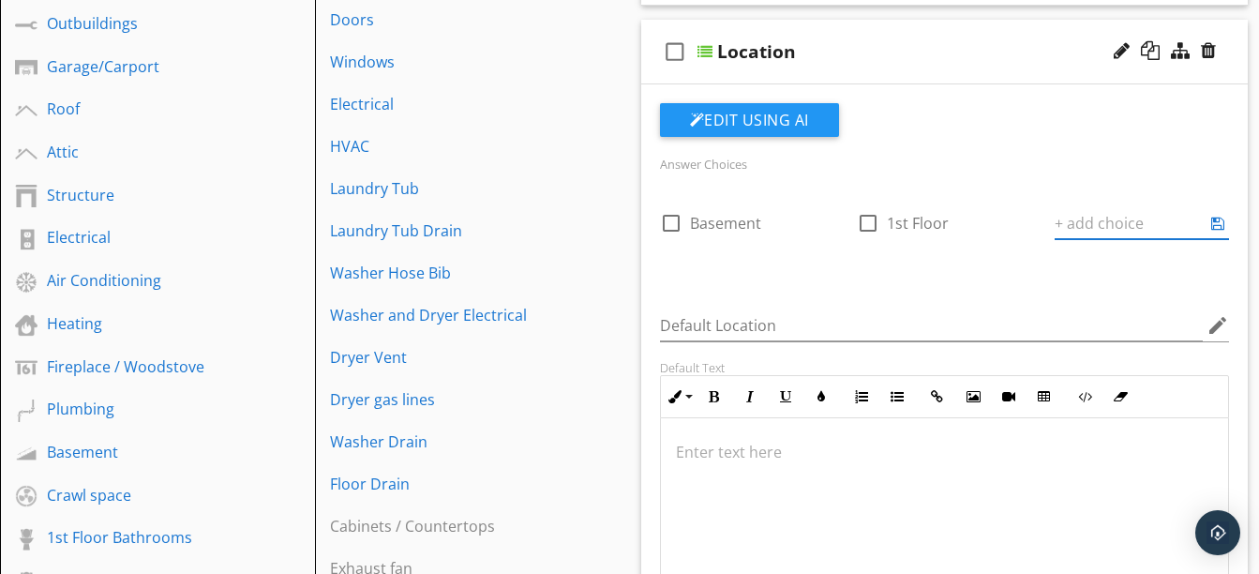
click at [985, 248] on div "check_box_outline_blank Basement check_box_outline_blank 1st Floor ADD CHOICE" at bounding box center [945, 230] width 592 height 75
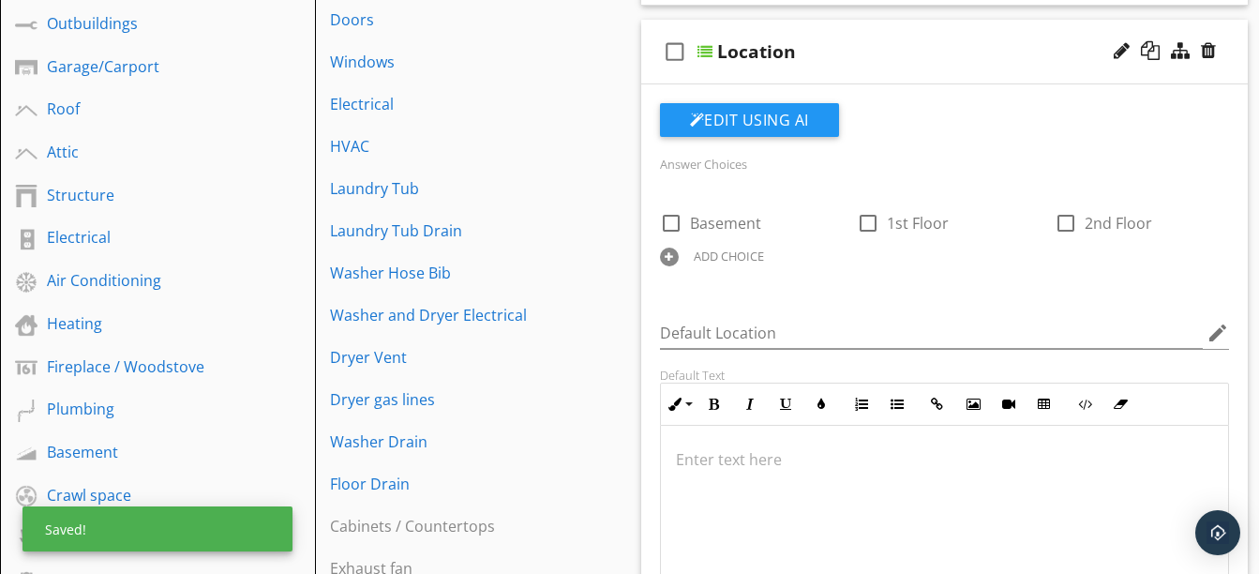
click at [753, 253] on div "ADD CHOICE" at bounding box center [729, 255] width 70 height 15
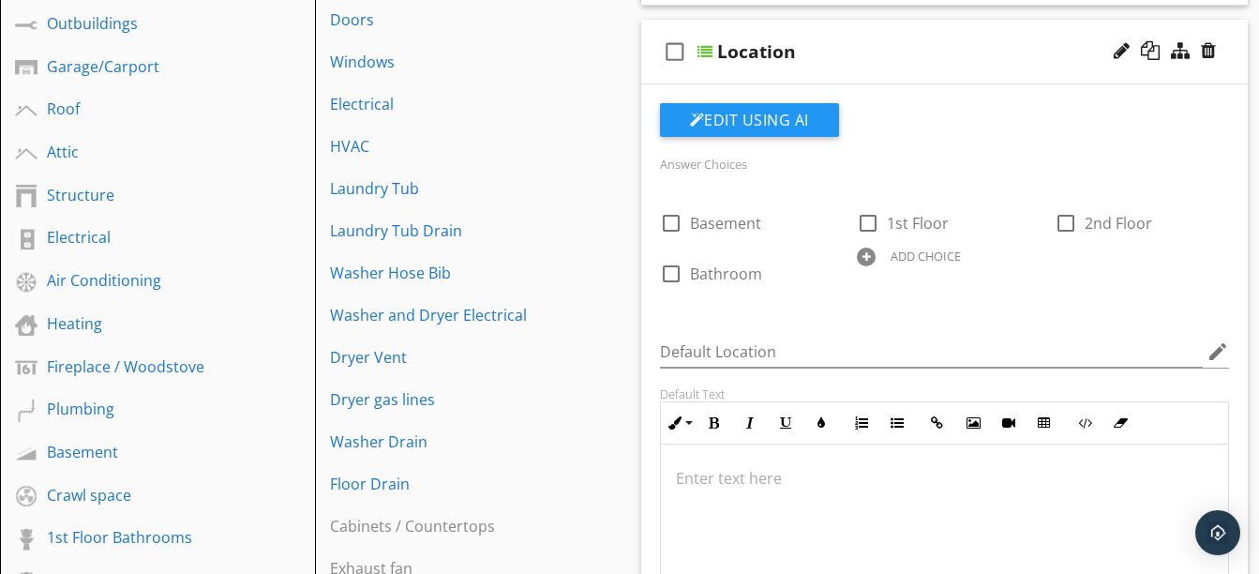
click at [869, 257] on div at bounding box center [866, 256] width 19 height 19
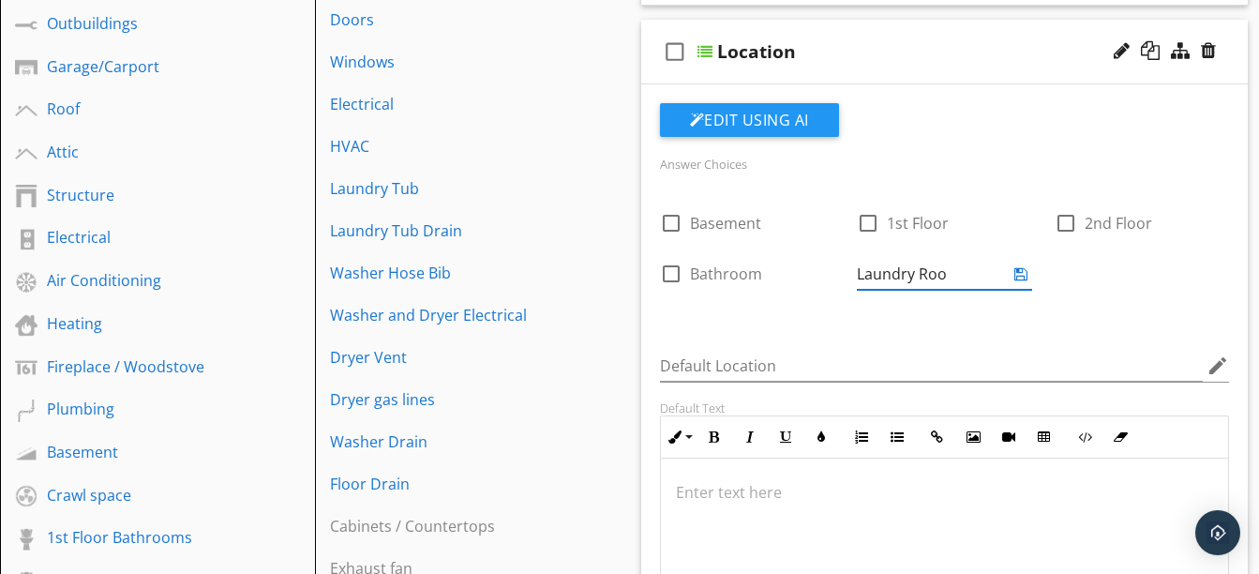
type input "Laundry Room"
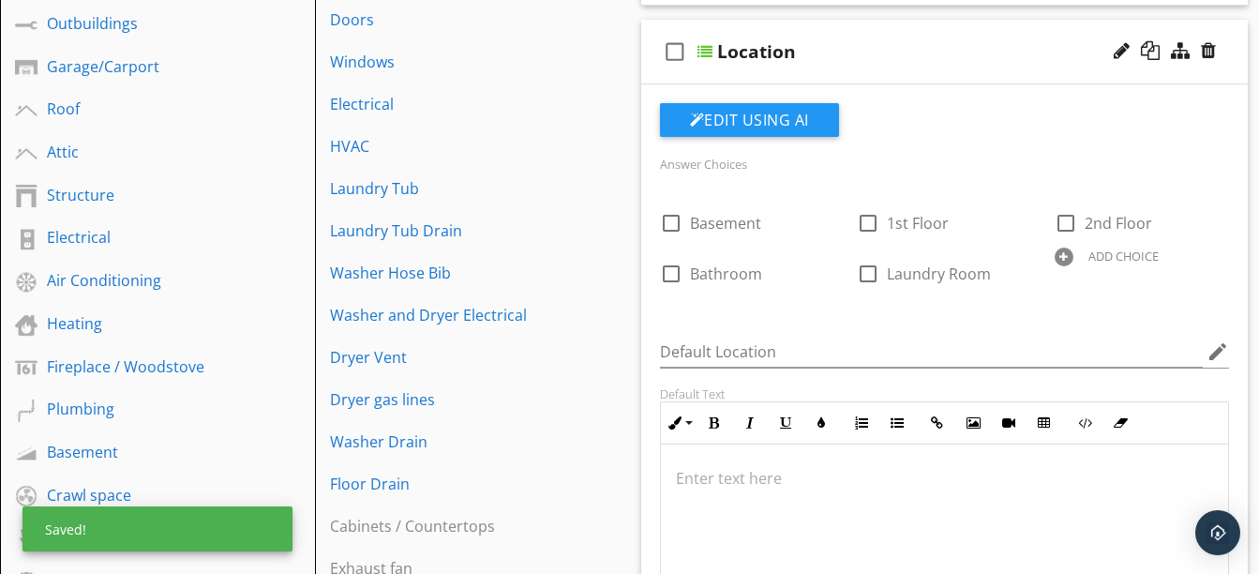
drag, startPoint x: 1138, startPoint y: 309, endPoint x: 937, endPoint y: 43, distance: 333.3
click at [937, 43] on div "Location" at bounding box center [930, 51] width 427 height 22
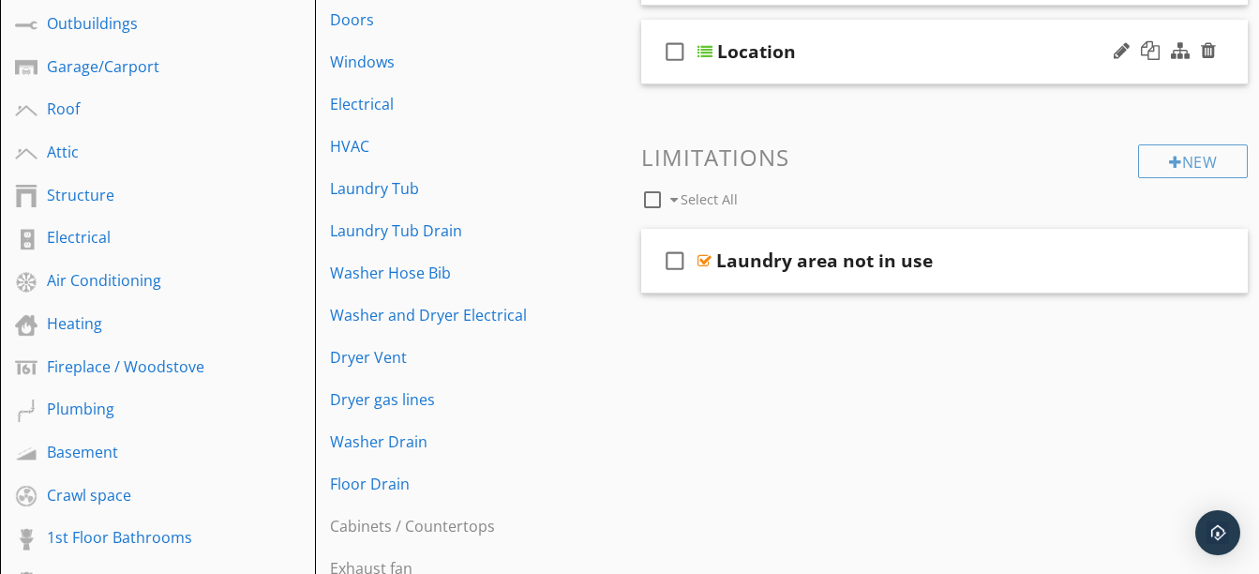
click at [897, 52] on div "Location" at bounding box center [930, 51] width 427 height 22
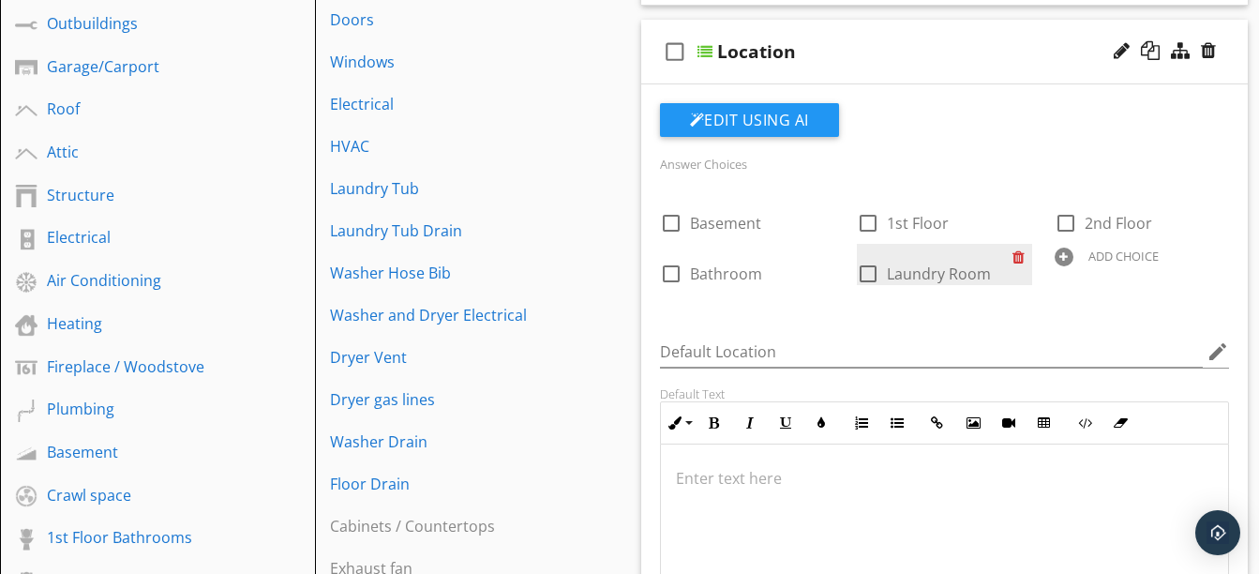
click at [1015, 259] on div at bounding box center [1022, 257] width 20 height 26
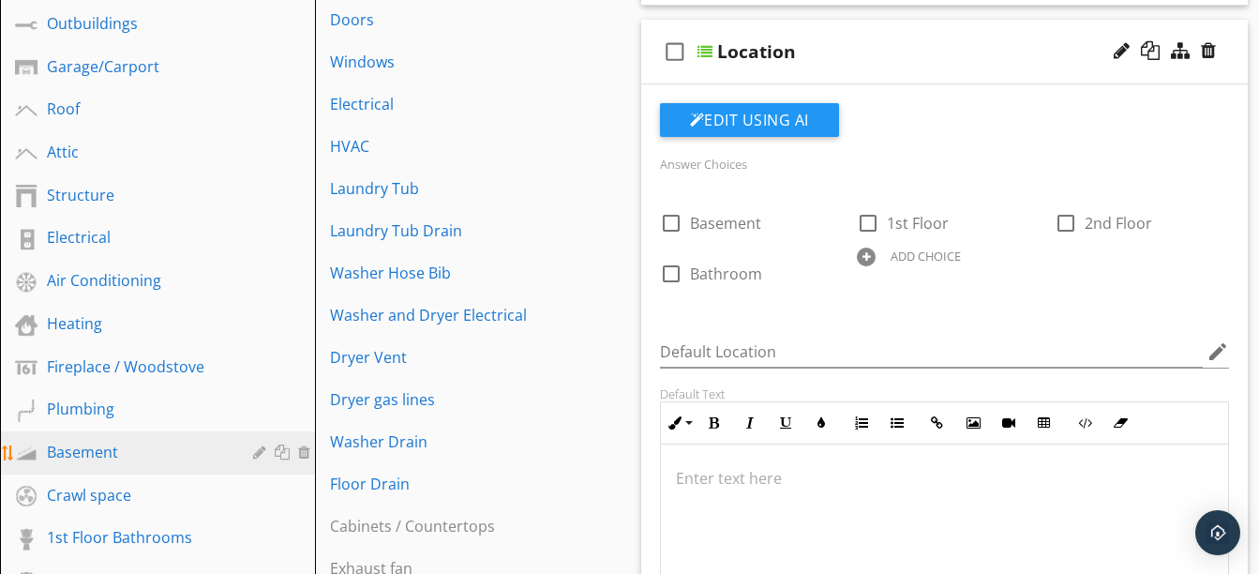
click at [128, 456] on div "Basement" at bounding box center [136, 452] width 179 height 22
